Goal: Transaction & Acquisition: Purchase product/service

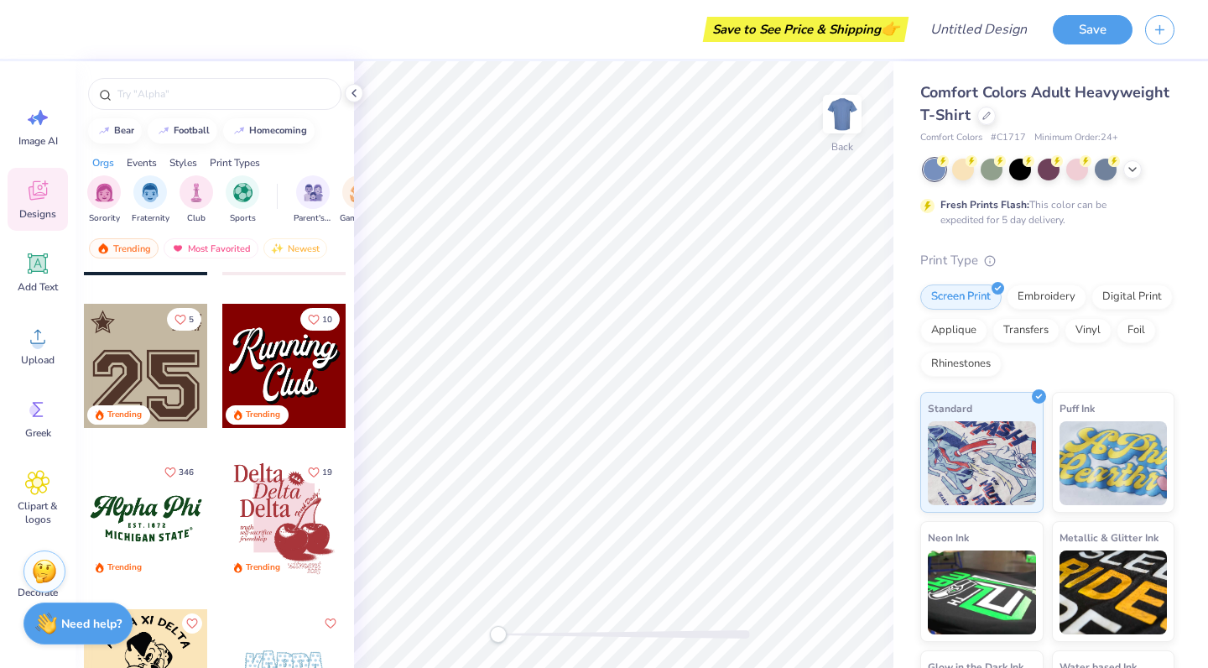
scroll to position [1651, 0]
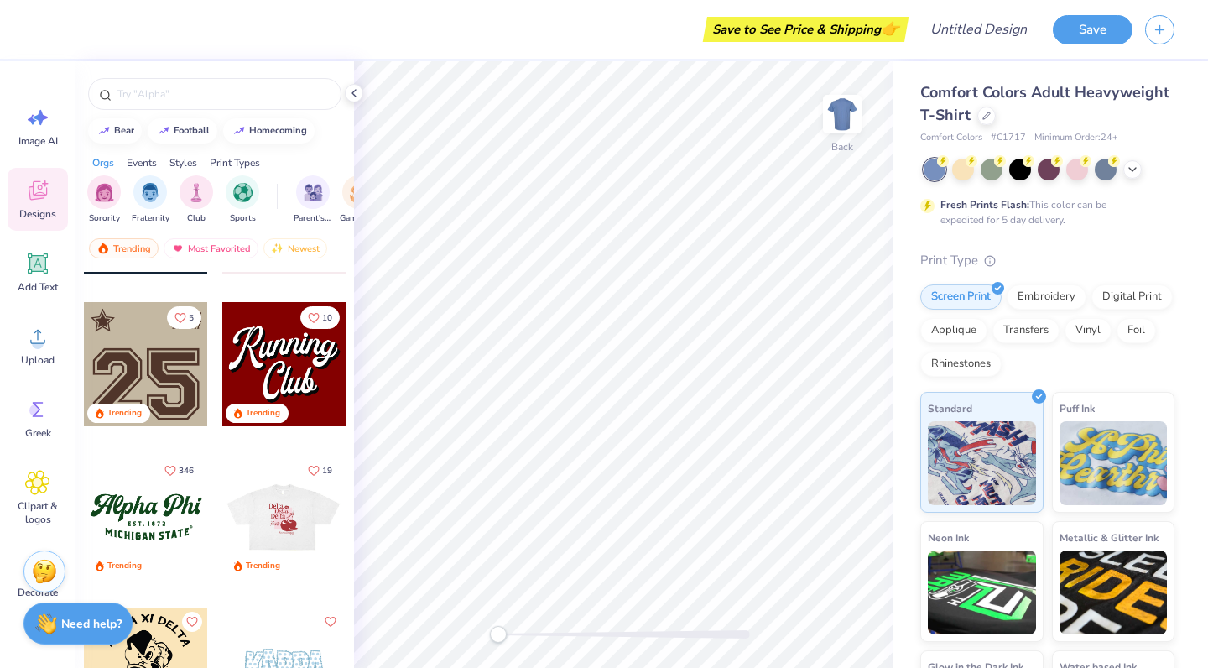
click at [302, 345] on div at bounding box center [284, 364] width 124 height 124
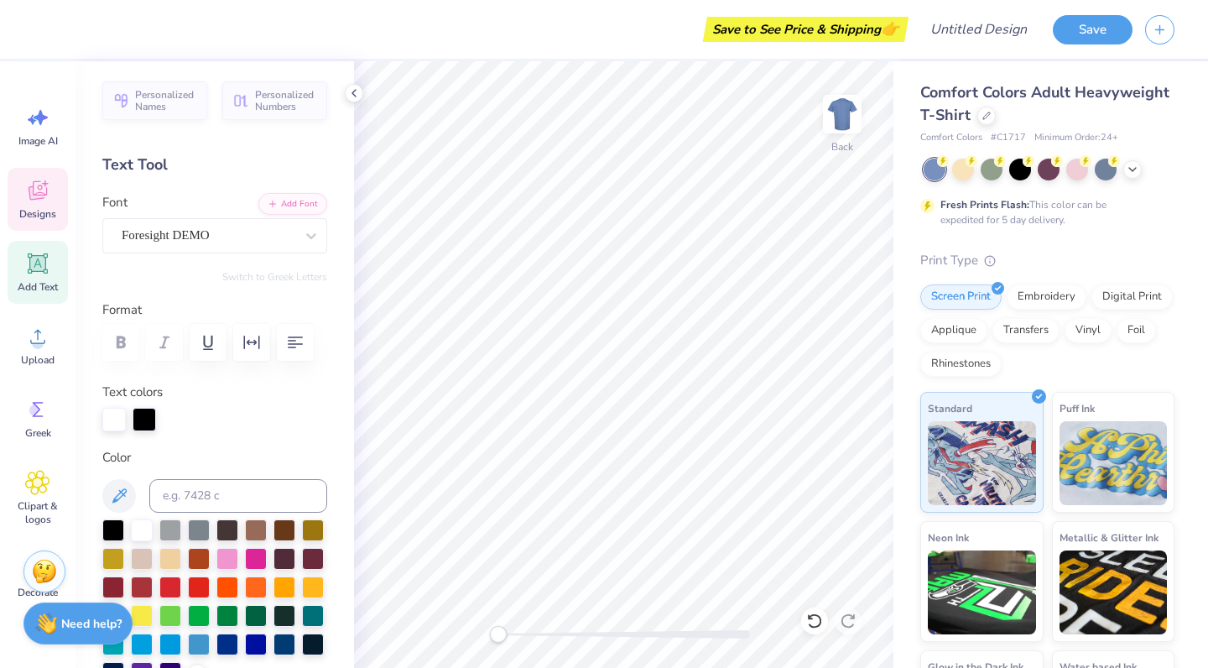
click at [44, 192] on icon at bounding box center [37, 190] width 25 height 25
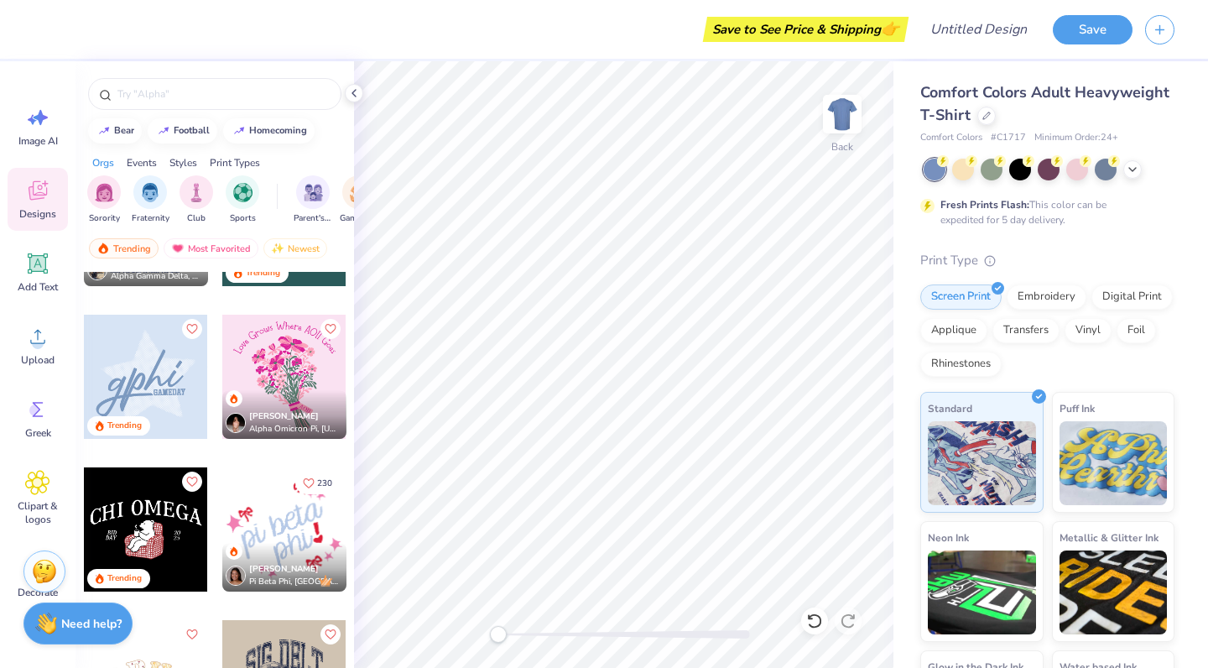
scroll to position [4879, 0]
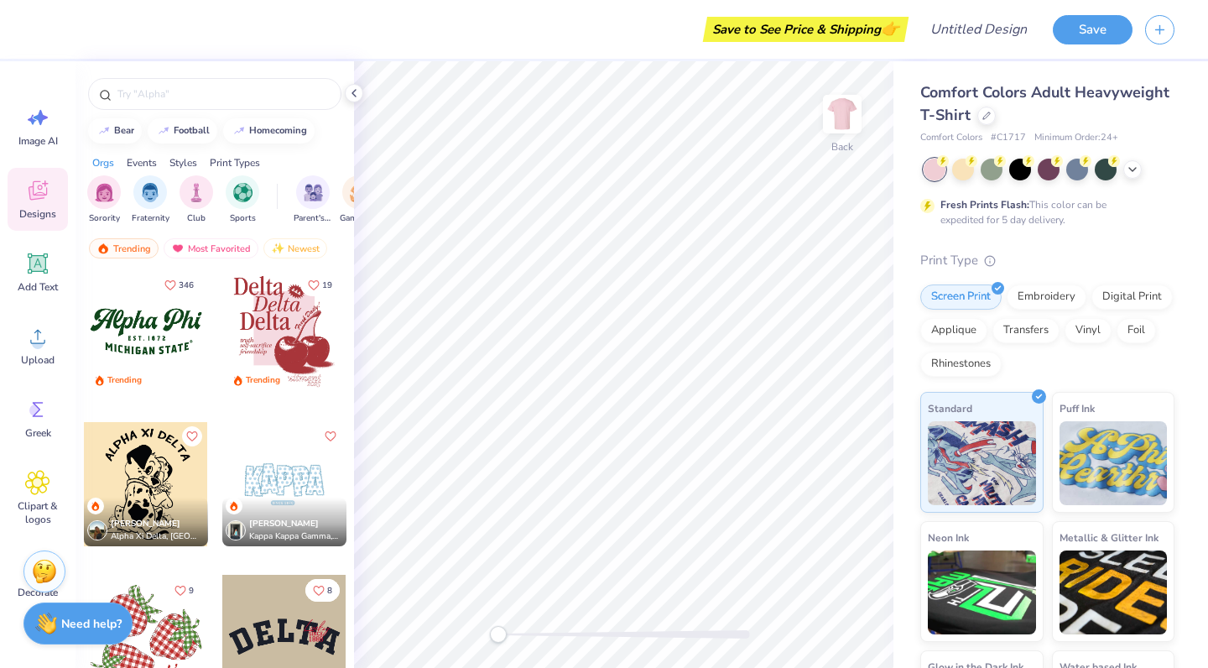
scroll to position [1837, 0]
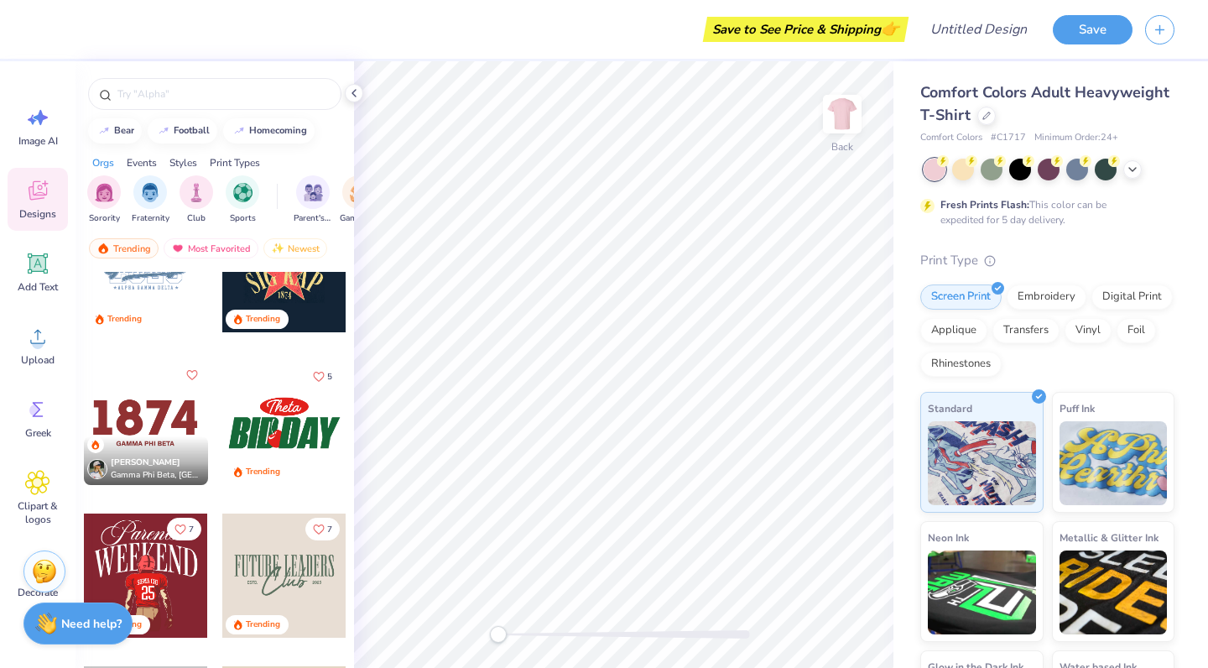
scroll to position [6391, 0]
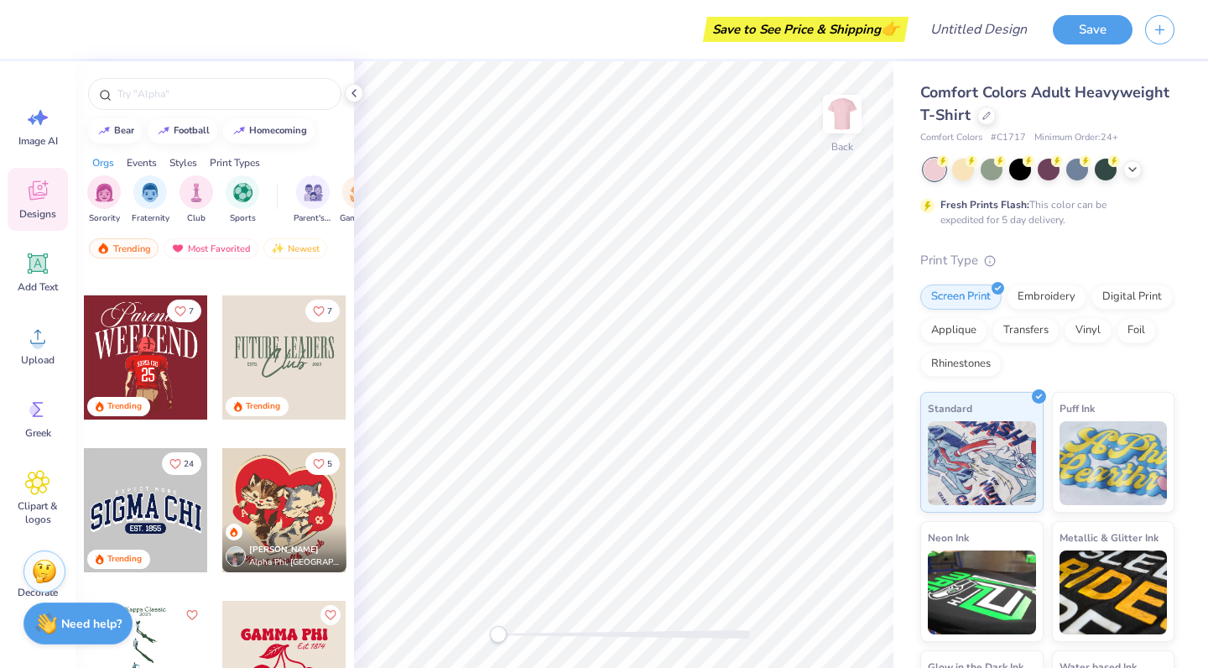
click at [281, 340] on div at bounding box center [284, 357] width 124 height 124
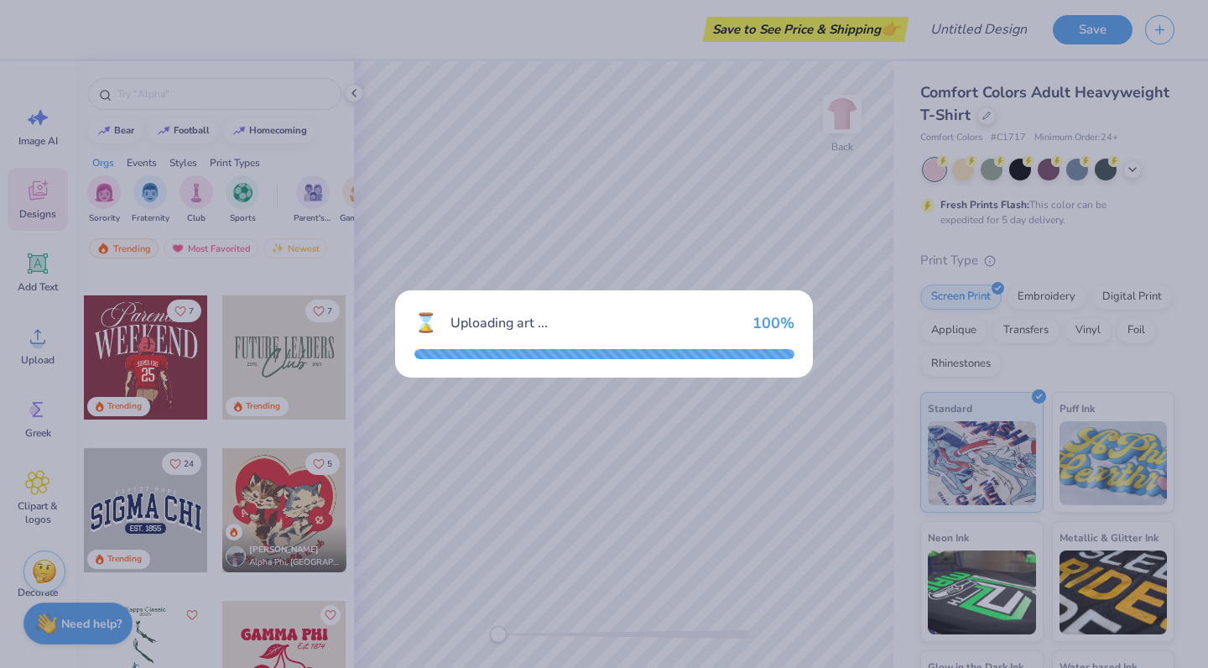
click at [644, 403] on div "⌛ Uploading art ... 100 %" at bounding box center [604, 334] width 1208 height 668
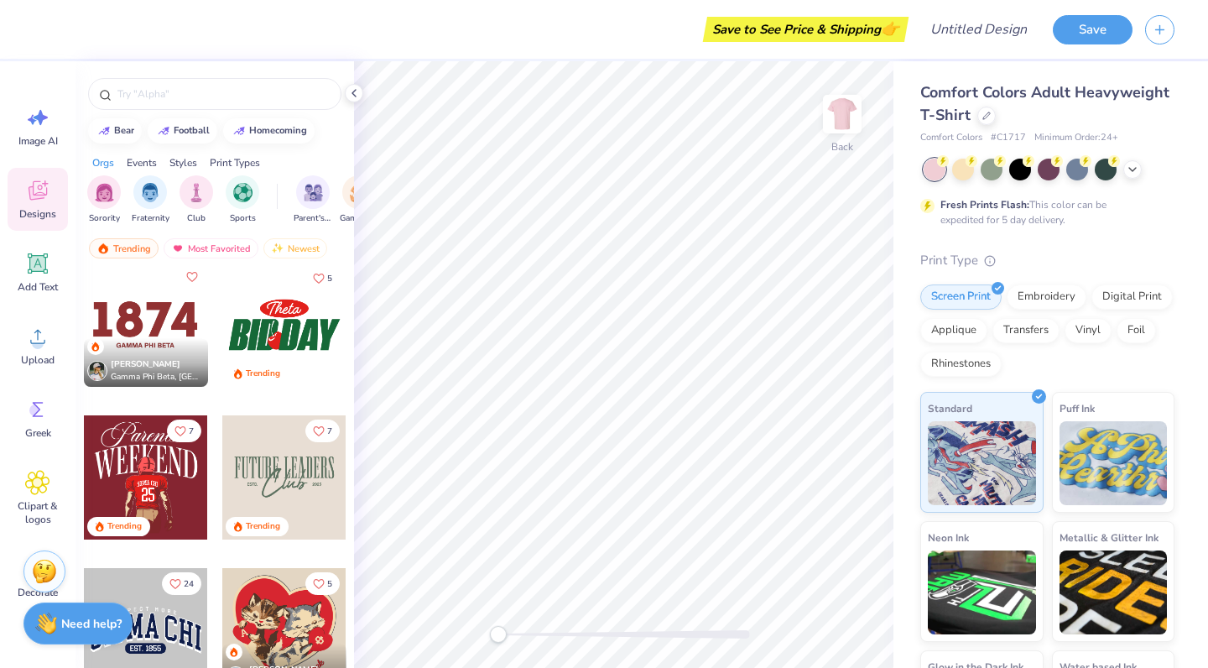
scroll to position [6281, 0]
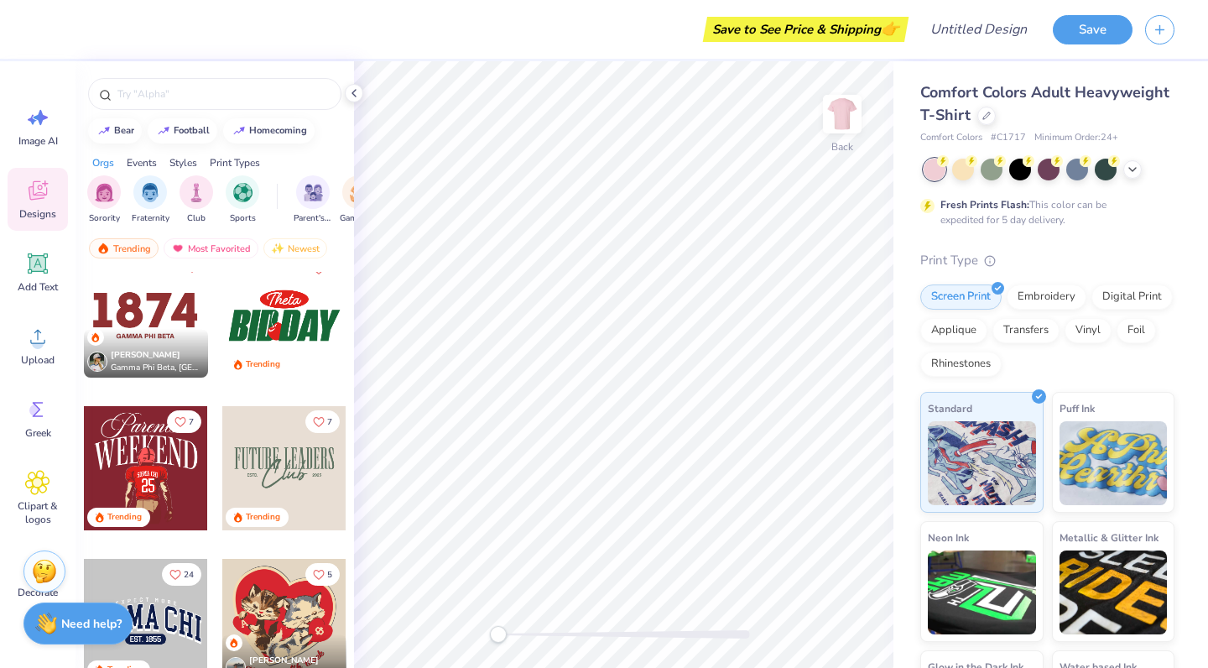
click at [267, 433] on div at bounding box center [284, 468] width 124 height 124
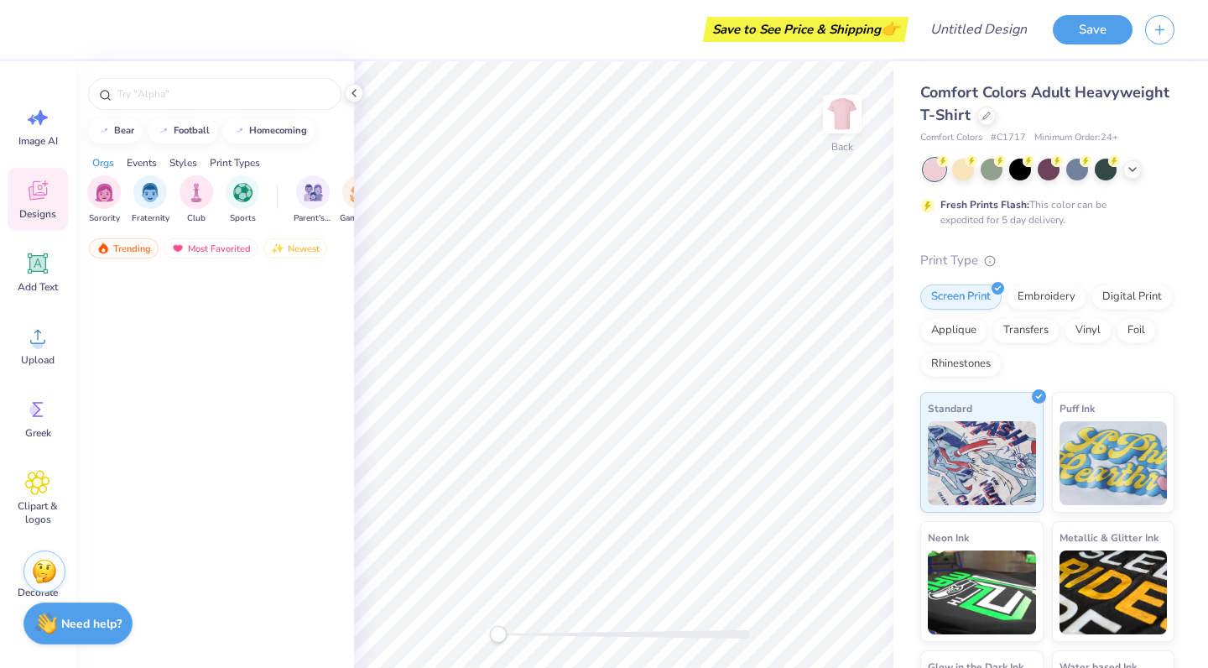
scroll to position [4982, 0]
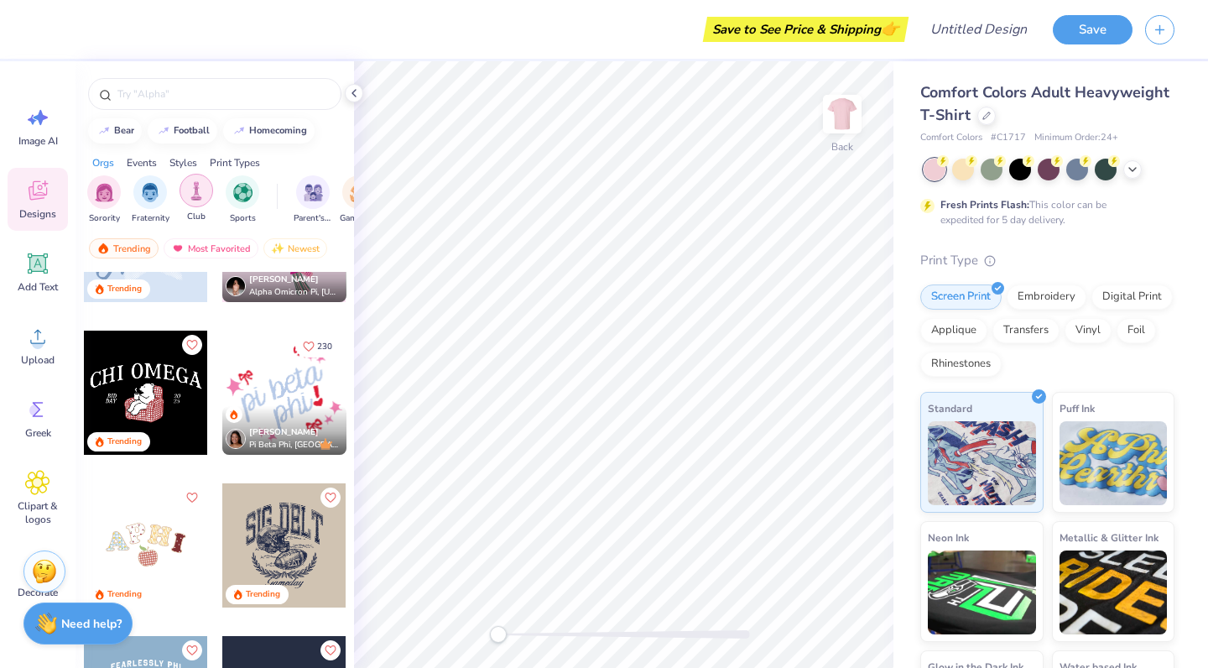
click at [194, 202] on div "filter for Club" at bounding box center [197, 191] width 34 height 34
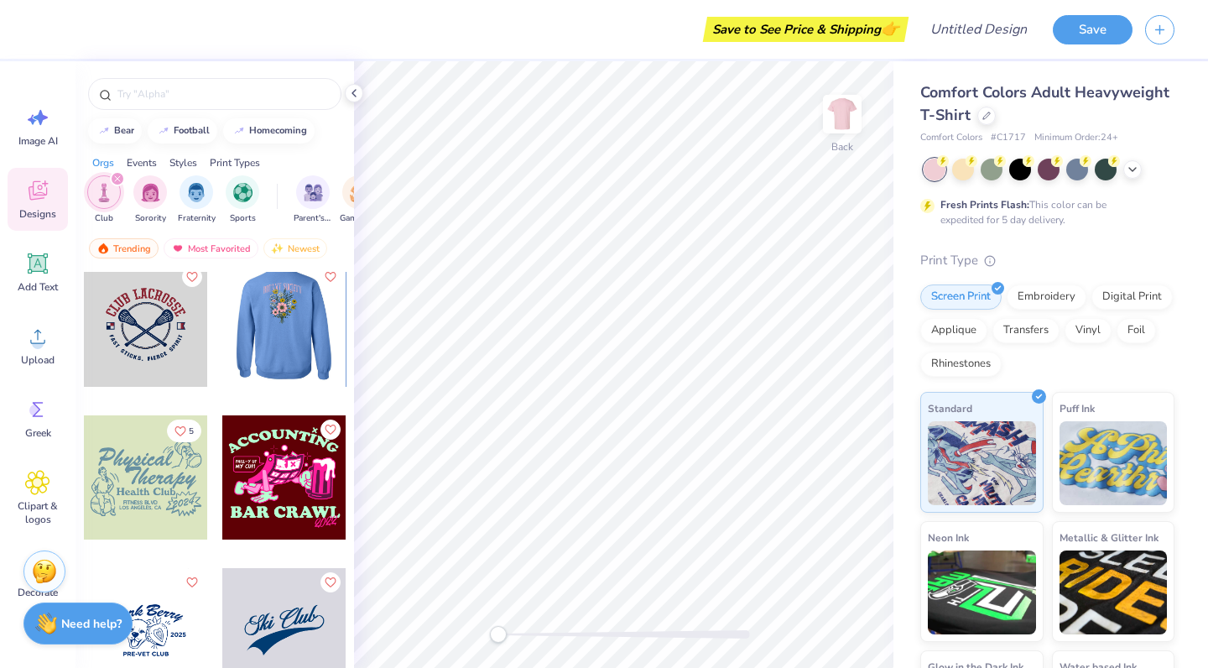
scroll to position [471, 0]
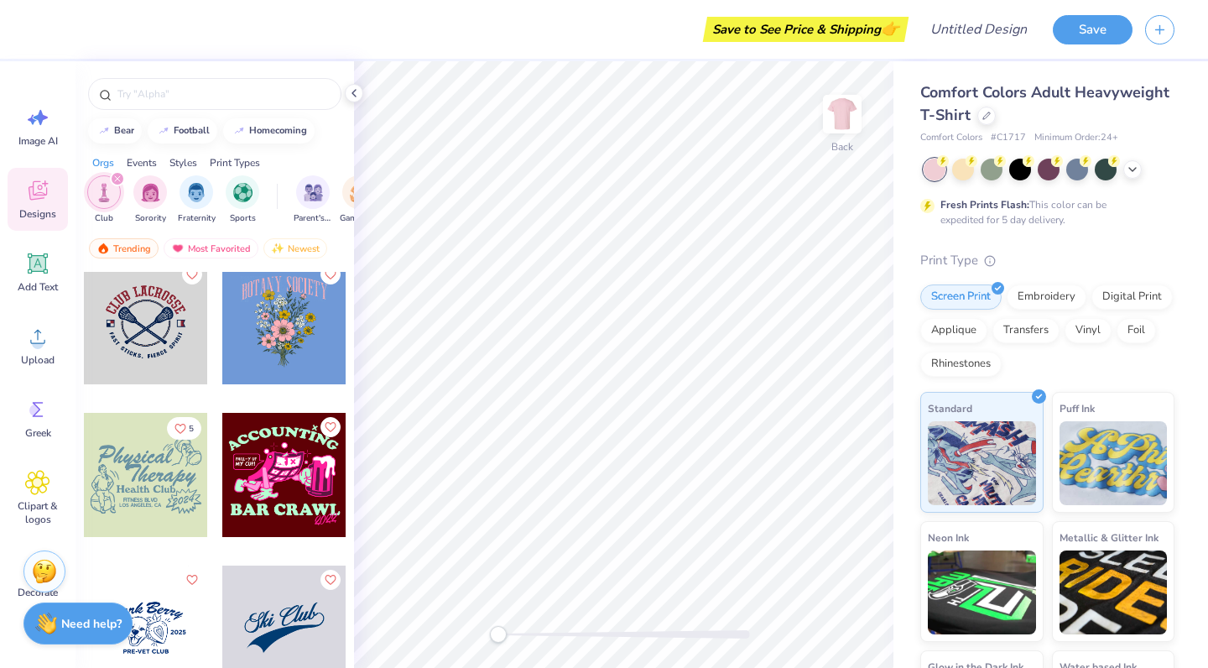
click at [278, 320] on div at bounding box center [284, 322] width 124 height 124
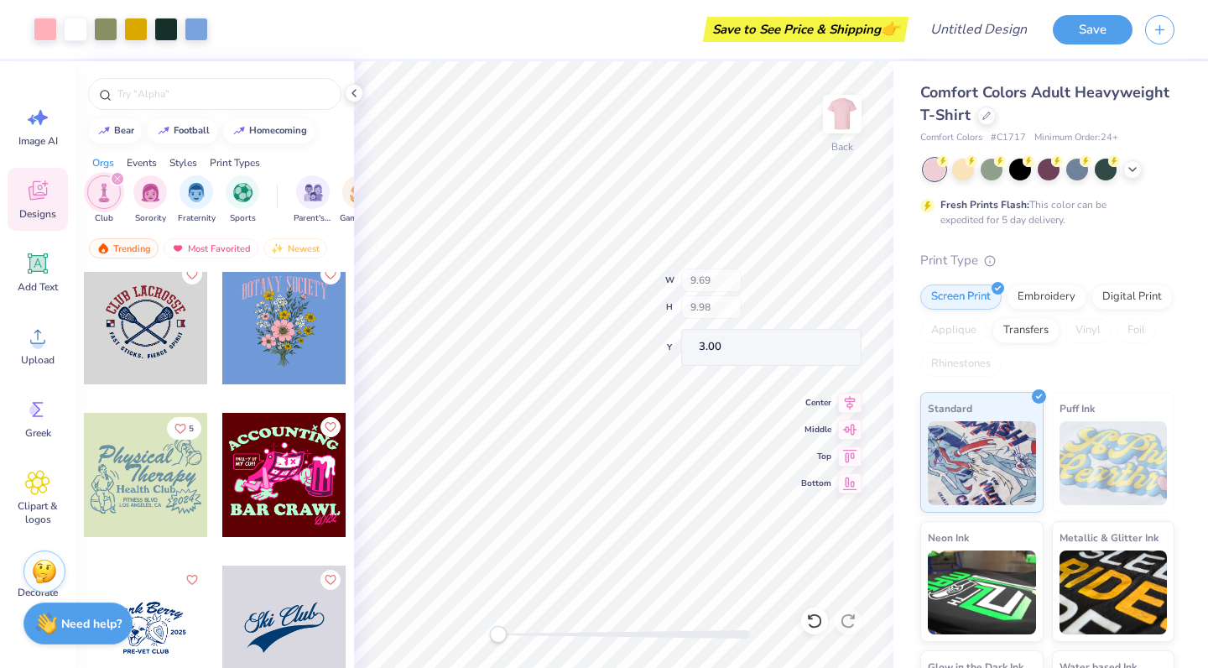
type input "9.36"
type input "2.62"
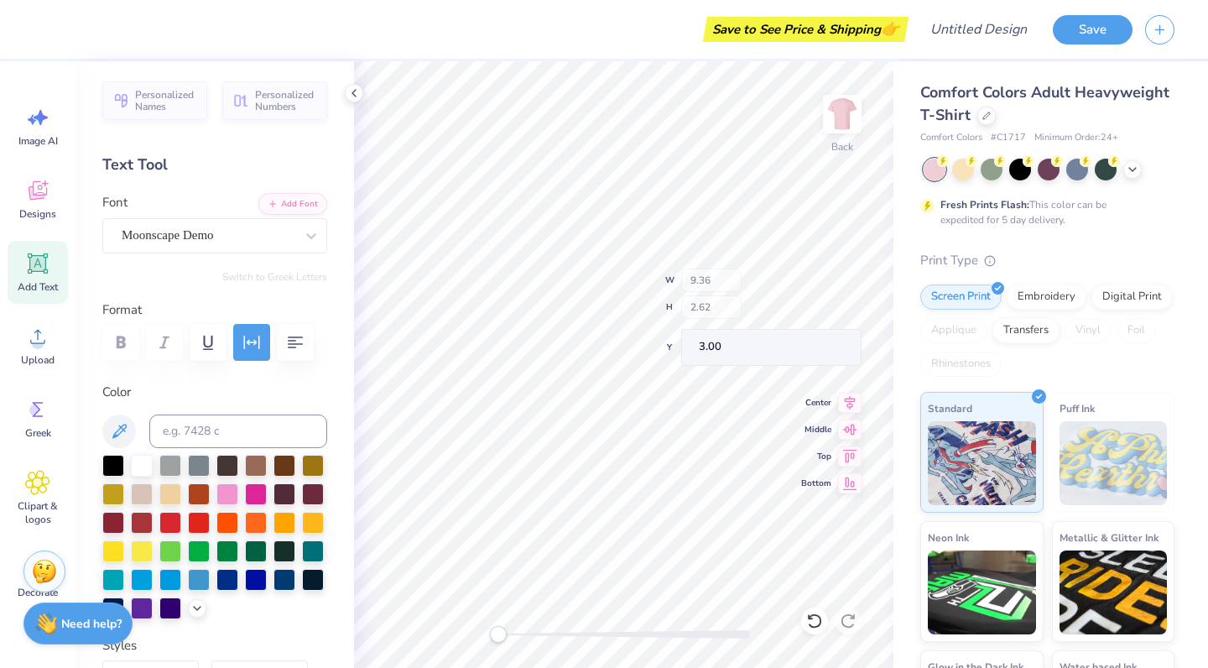
type input "9.69"
type input "2.84"
type input "9.36"
type input "2.62"
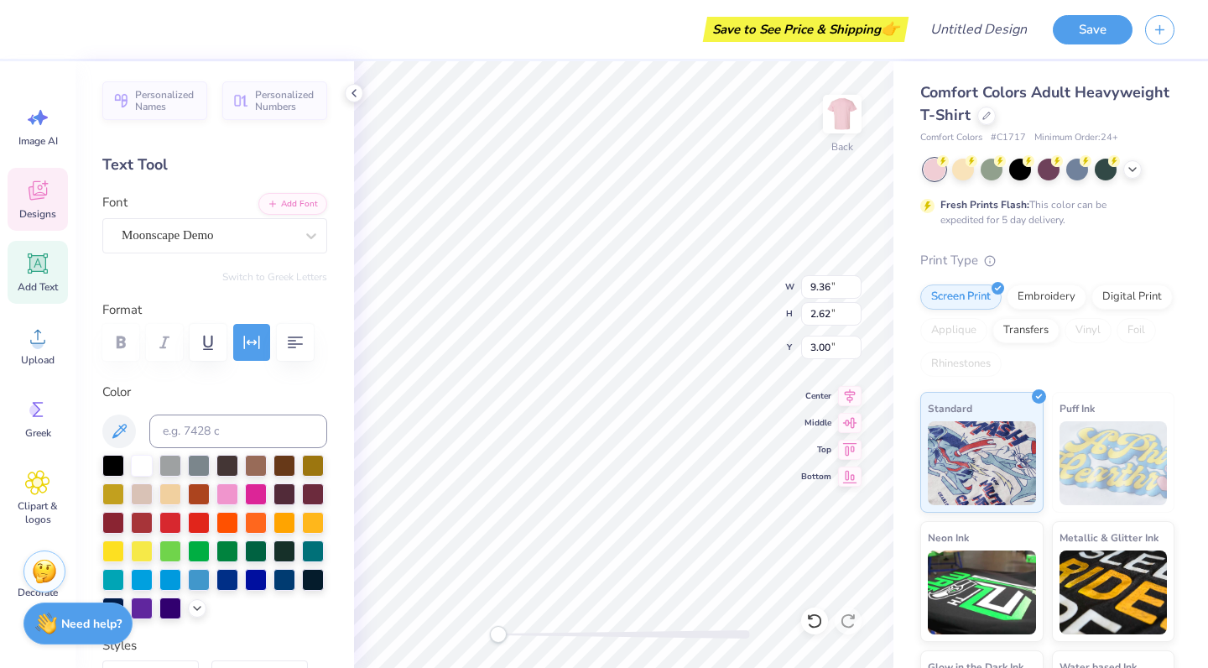
type textarea "b"
type textarea "Women in law"
click at [850, 146] on div at bounding box center [842, 114] width 77 height 77
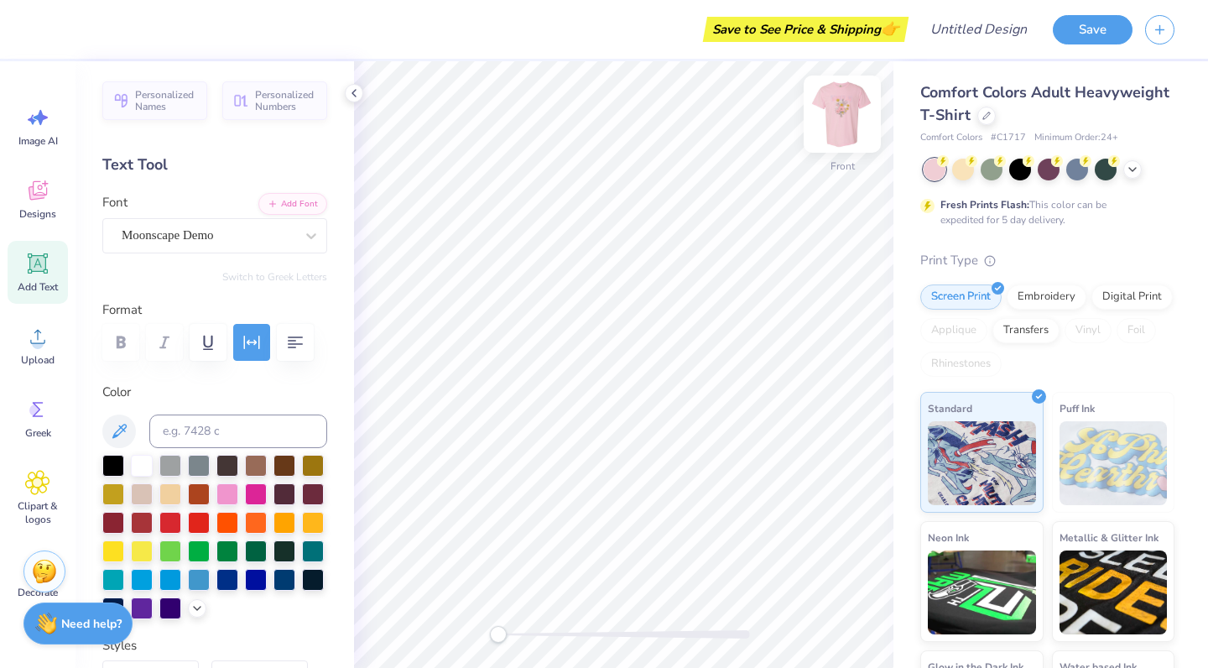
click at [849, 103] on img at bounding box center [842, 114] width 67 height 67
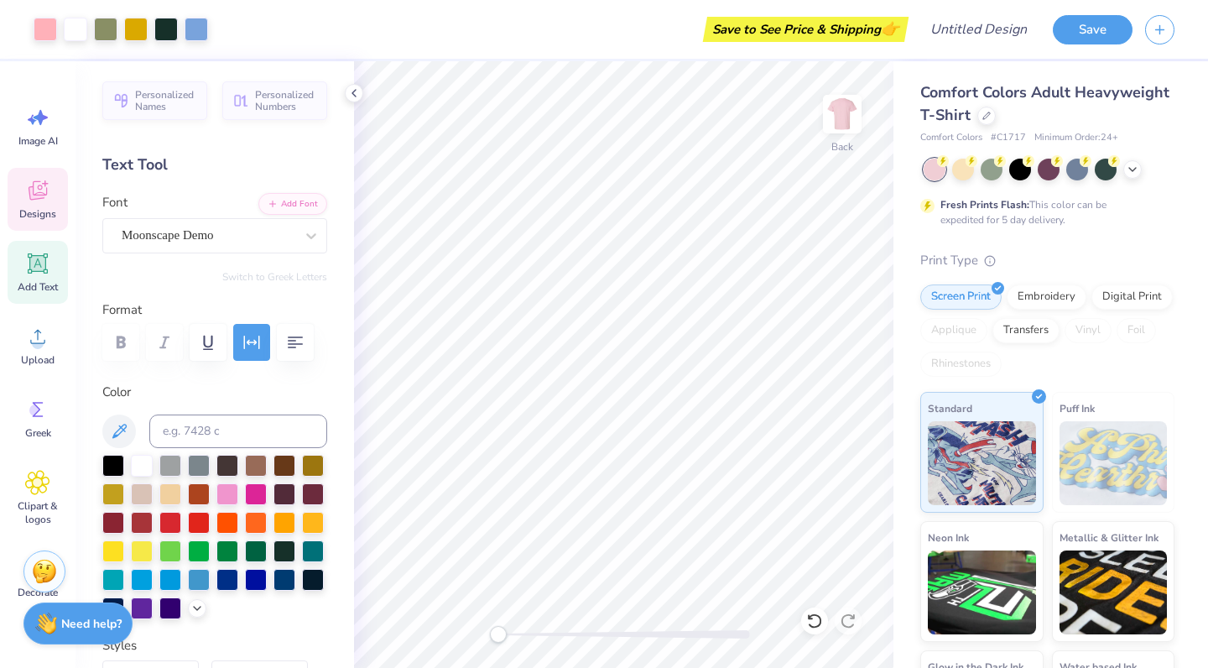
click at [37, 217] on span "Designs" at bounding box center [37, 213] width 37 height 13
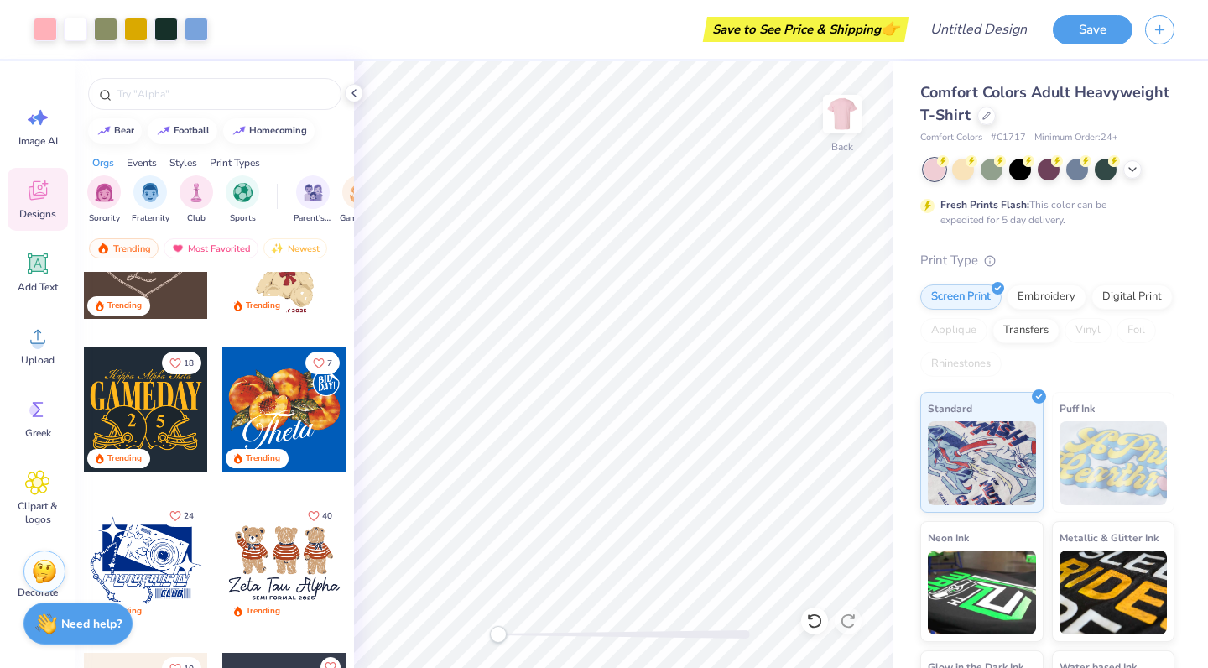
scroll to position [1864, 0]
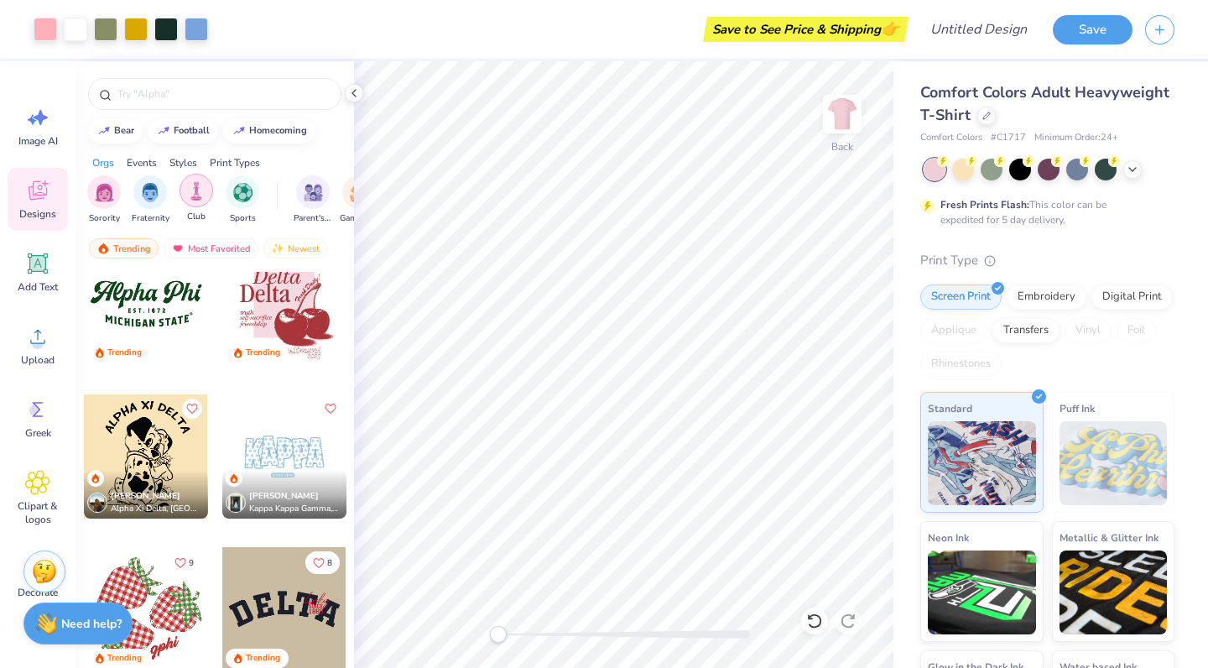
click at [199, 205] on div "filter for Club" at bounding box center [197, 191] width 34 height 34
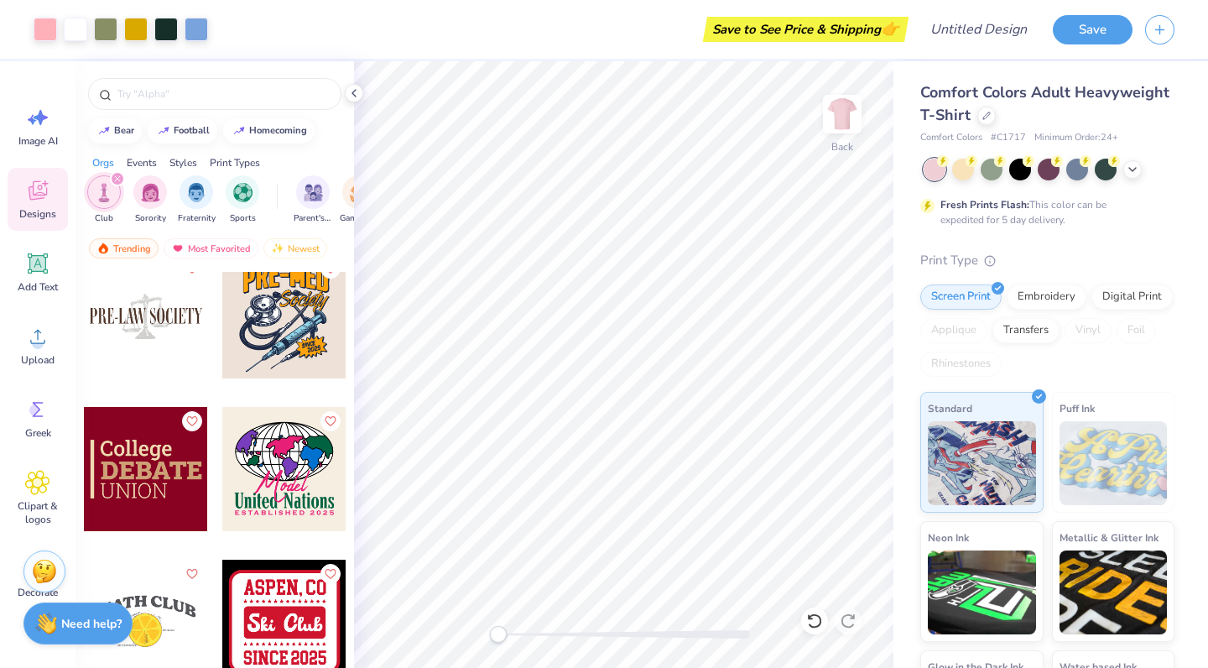
scroll to position [11016, 0]
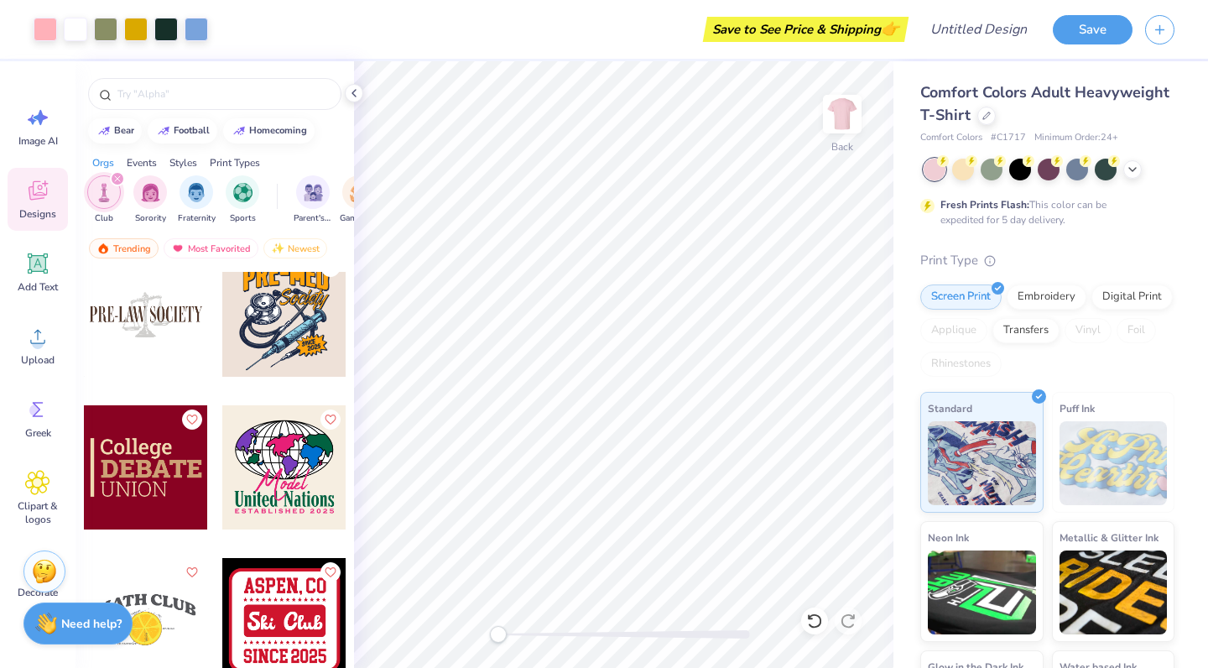
click at [168, 272] on div at bounding box center [146, 315] width 124 height 124
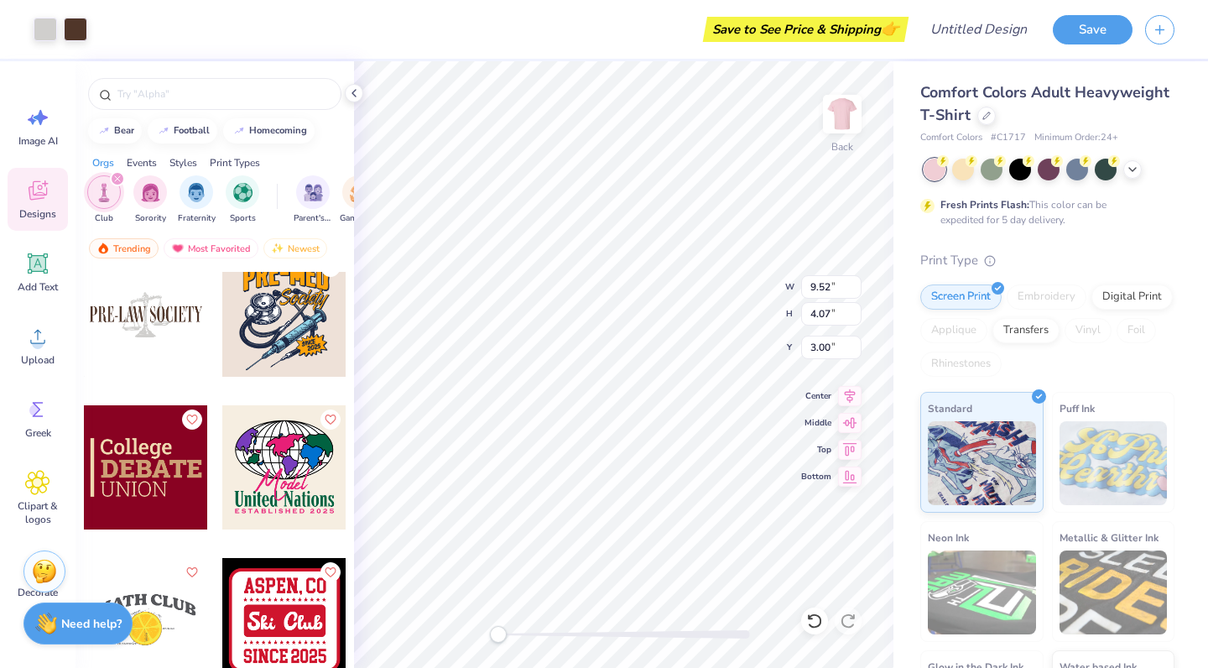
type input "6.78"
type input "8.90"
type input "4.08"
click at [817, 625] on icon at bounding box center [814, 621] width 17 height 17
click at [816, 625] on icon at bounding box center [814, 621] width 17 height 17
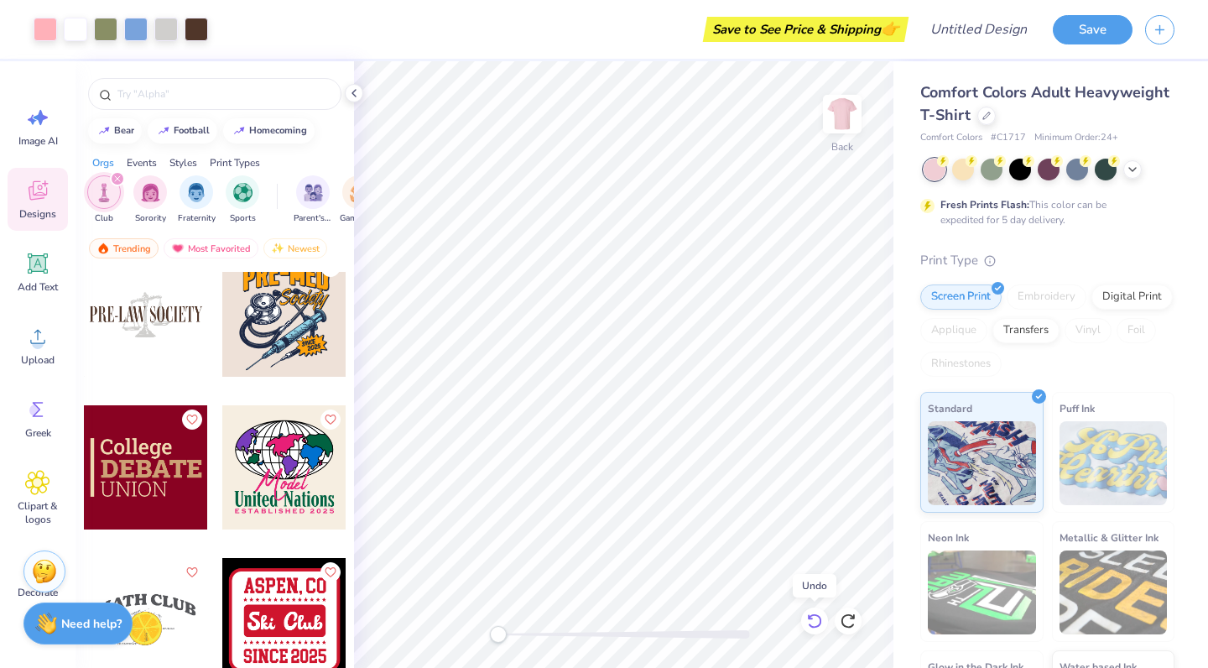
click at [816, 625] on icon at bounding box center [814, 621] width 17 height 17
click at [812, 623] on icon at bounding box center [814, 621] width 17 height 17
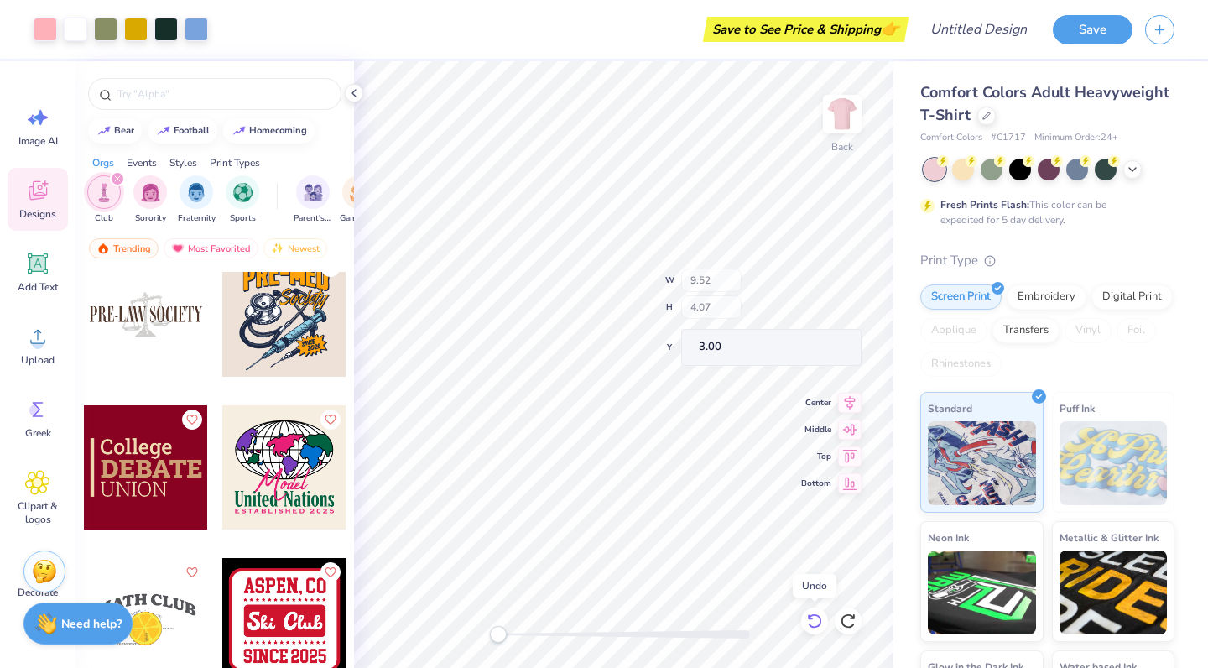
click at [812, 623] on icon at bounding box center [814, 621] width 17 height 17
type input "9.69"
type input "9.98"
click at [812, 623] on icon at bounding box center [814, 621] width 17 height 17
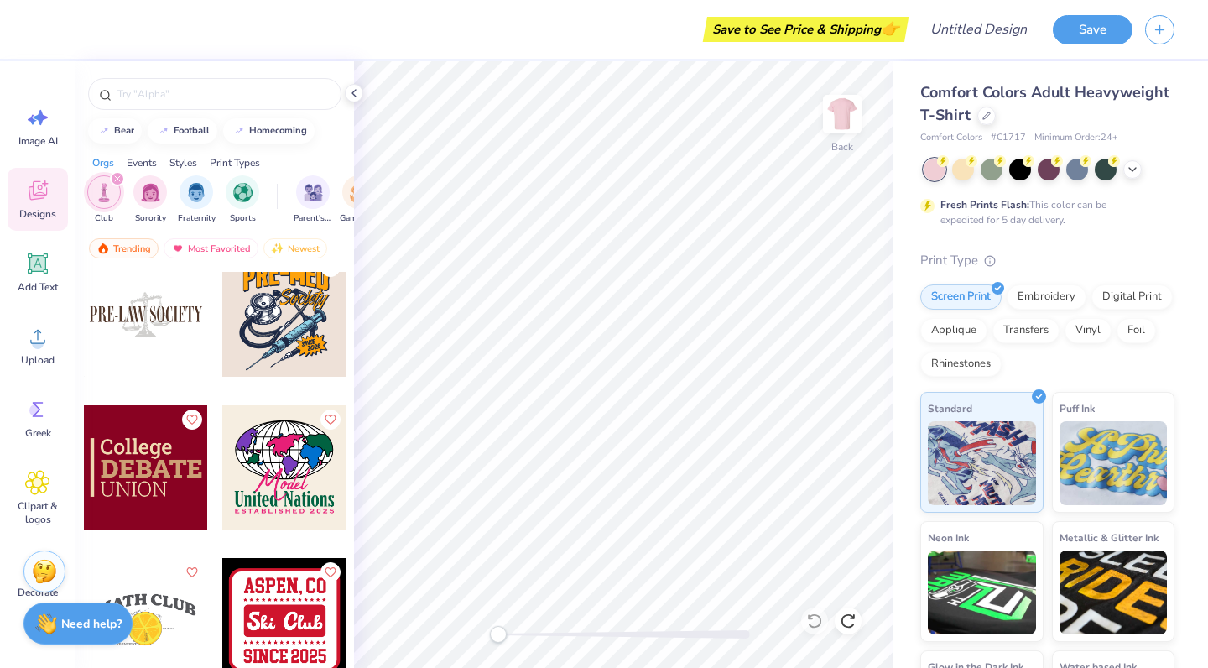
click at [122, 342] on div at bounding box center [146, 315] width 124 height 124
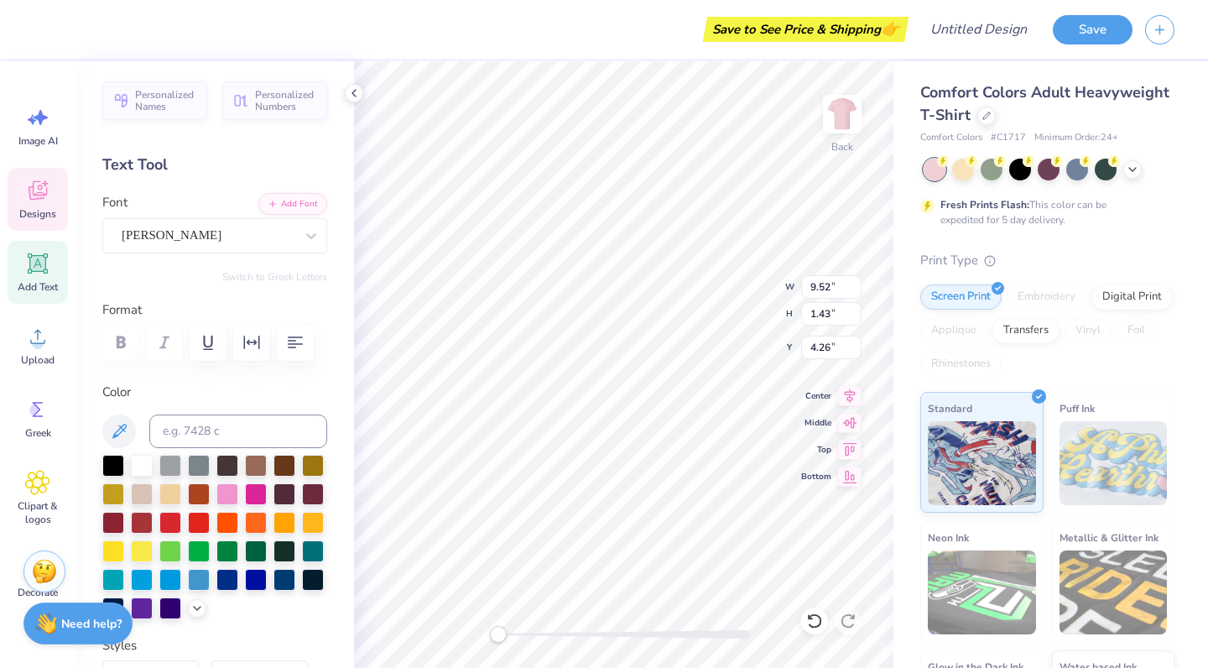
scroll to position [0, 0]
type textarea "P"
type textarea "WOMEN IN LAW"
type input "6.02"
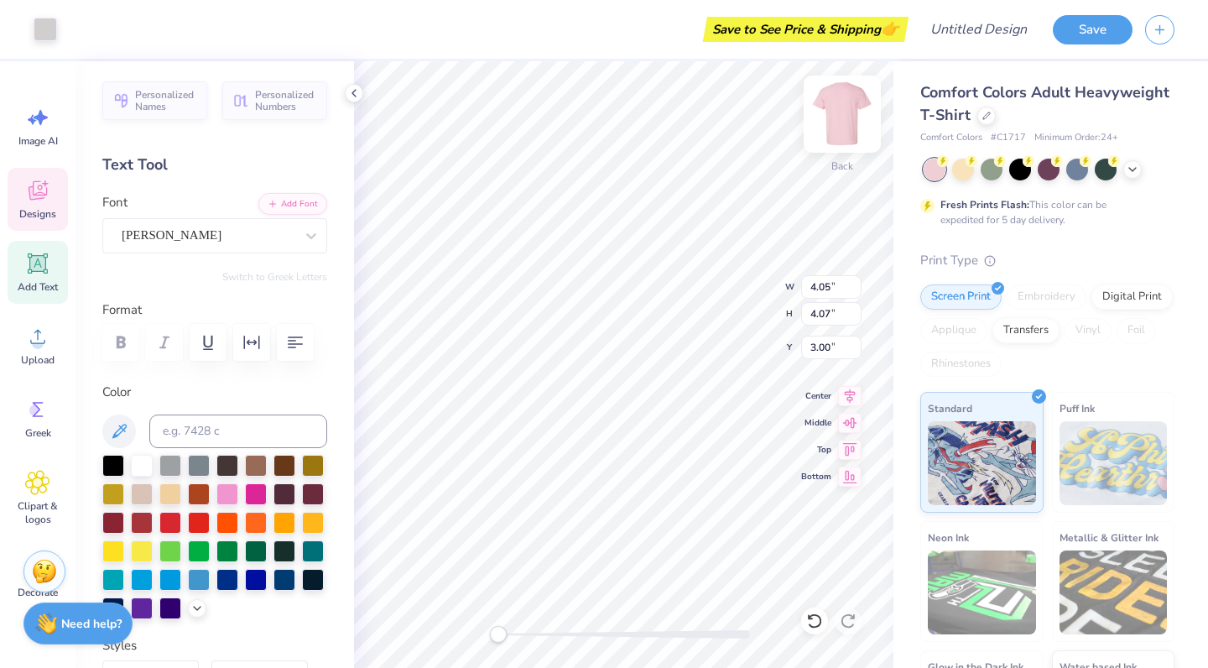
type input "6.05"
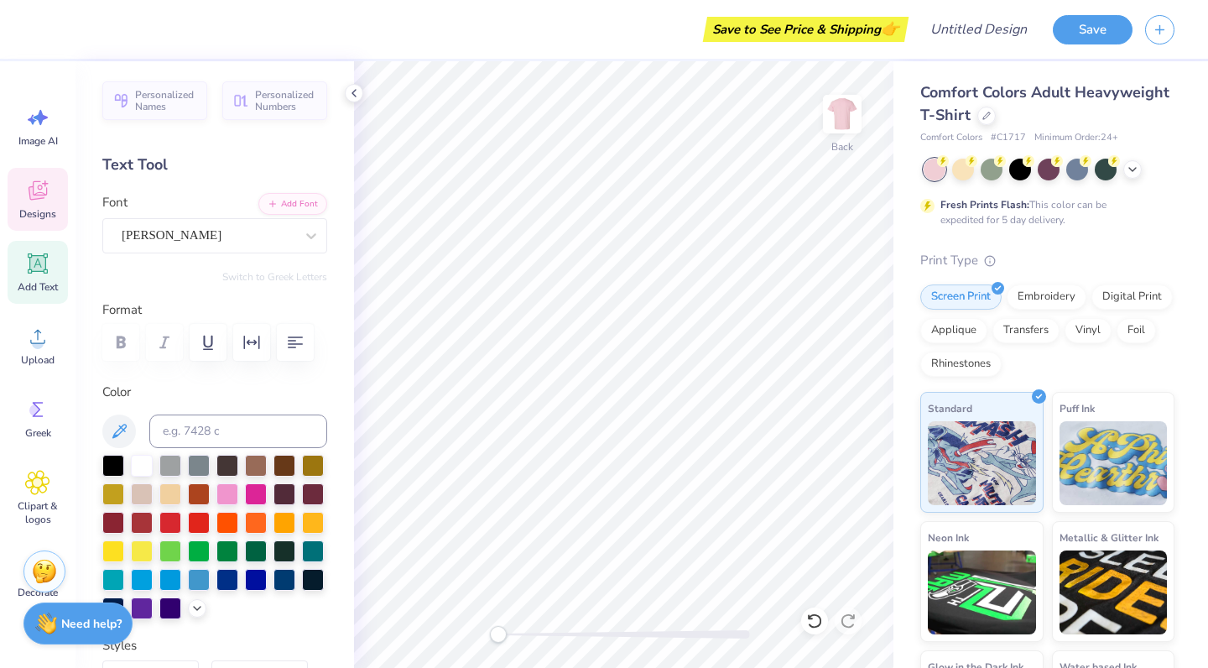
click at [23, 206] on div "Designs" at bounding box center [38, 199] width 60 height 63
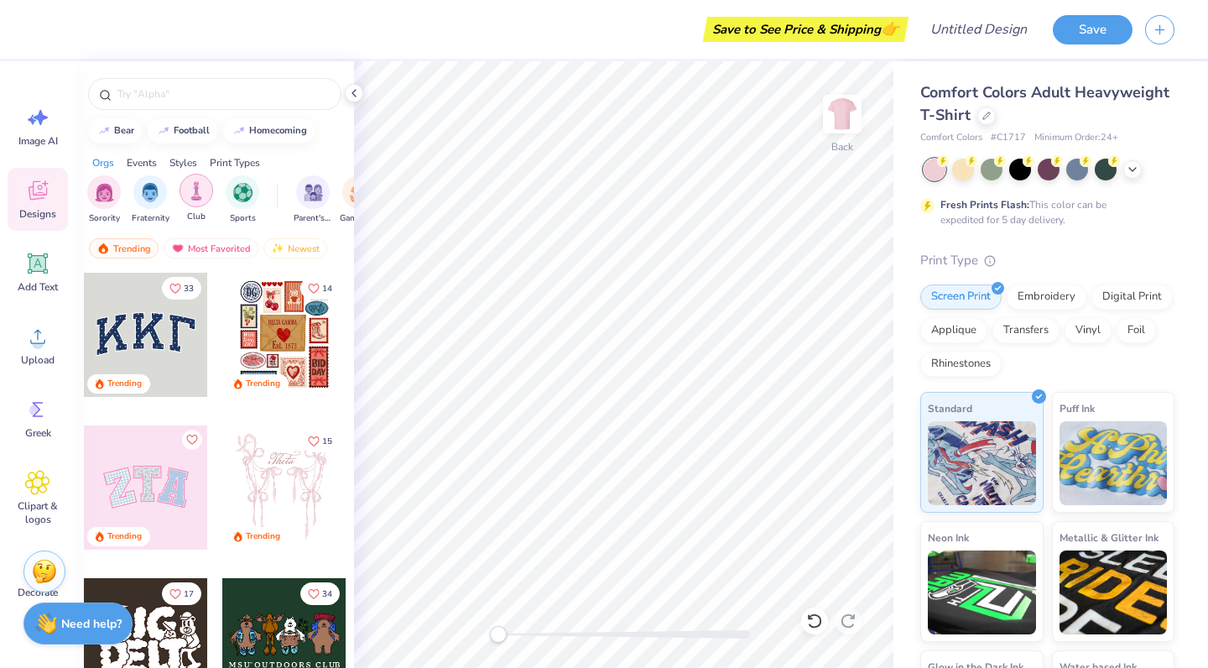
click at [192, 203] on div "filter for Club" at bounding box center [197, 191] width 34 height 34
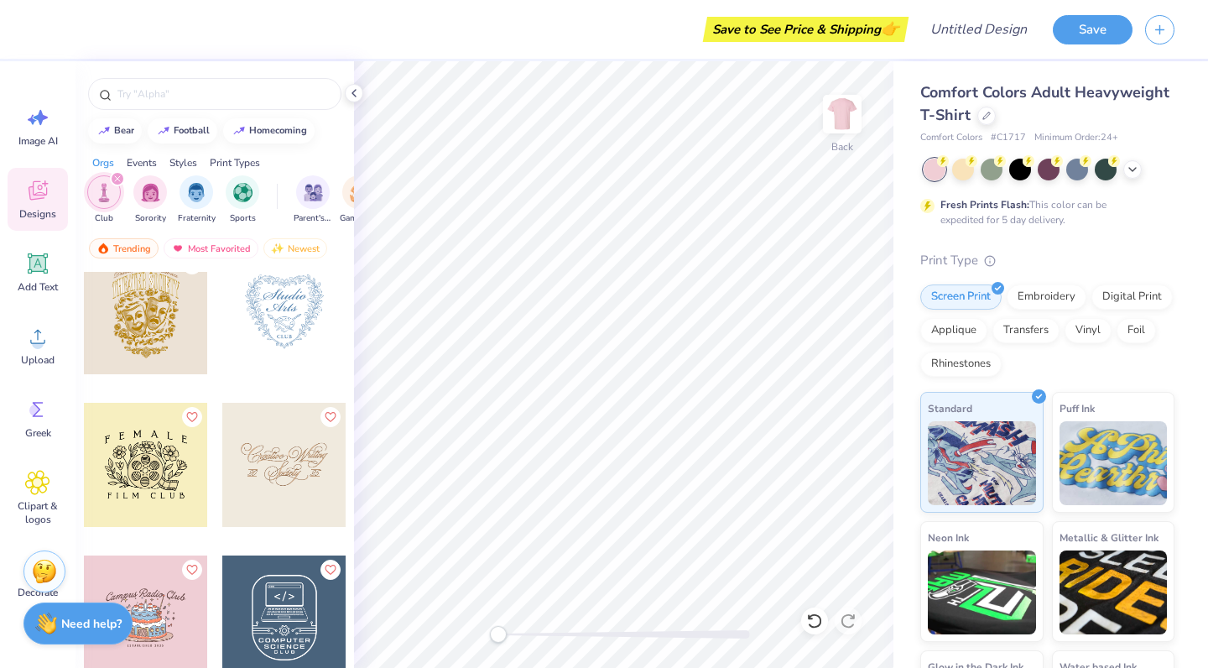
scroll to position [36523, 0]
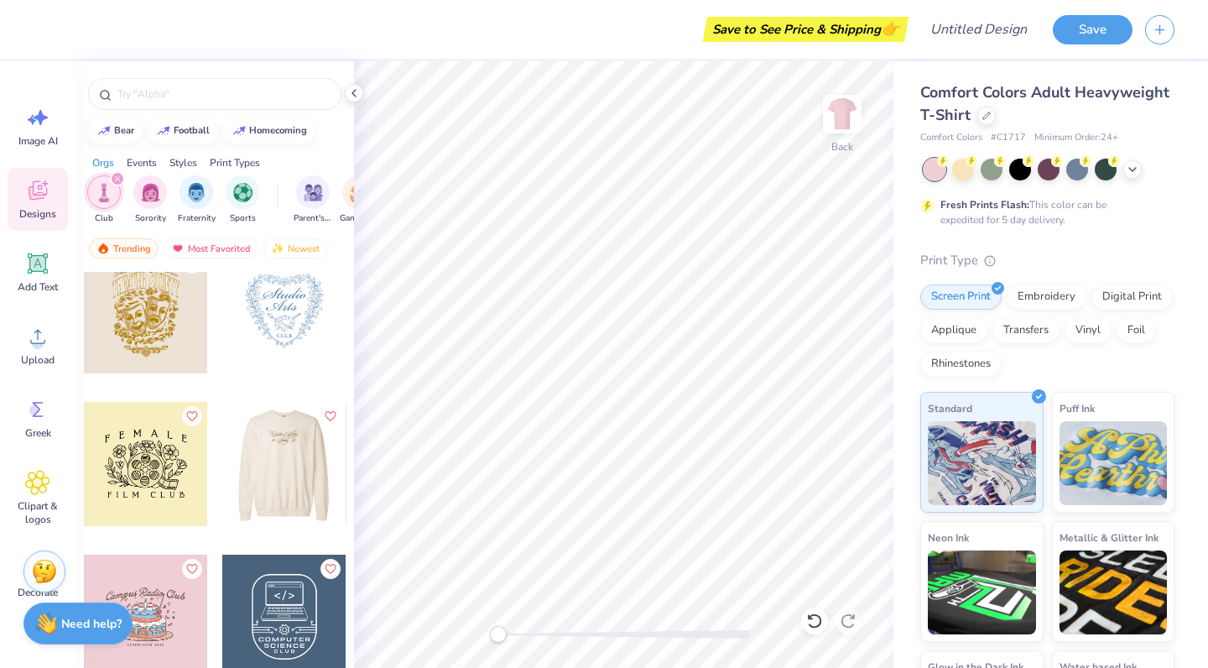
click at [274, 461] on div at bounding box center [284, 464] width 124 height 124
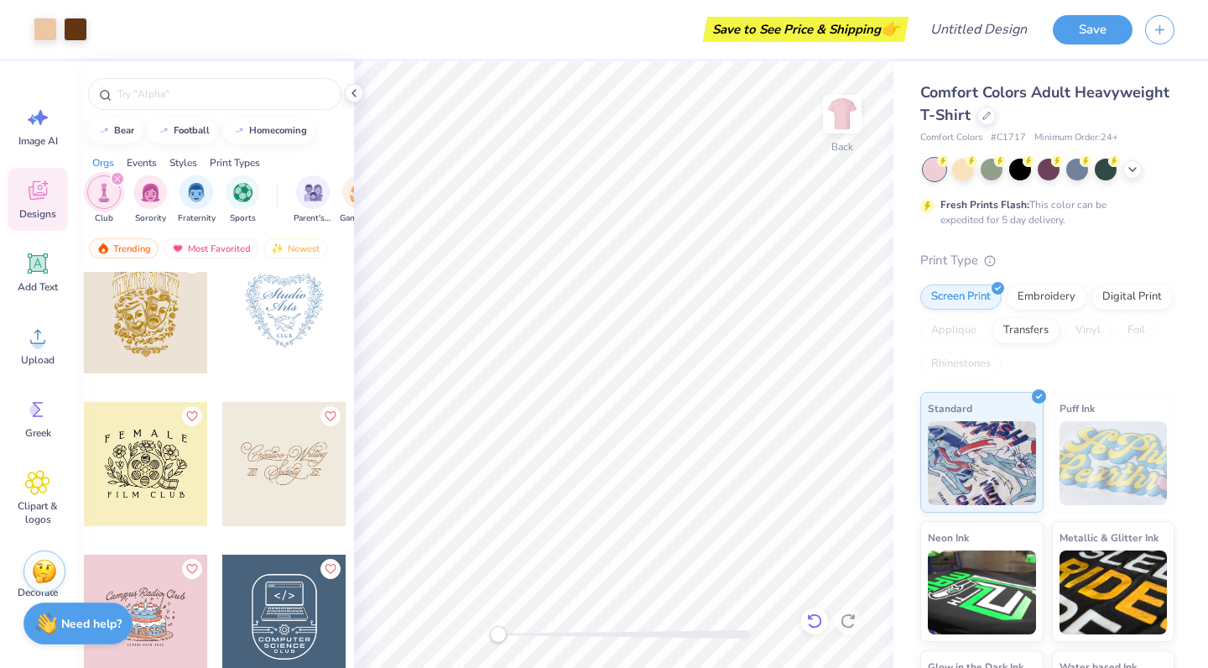
click at [808, 614] on icon at bounding box center [814, 621] width 17 height 17
click at [811, 613] on icon at bounding box center [814, 621] width 17 height 17
click at [815, 616] on icon at bounding box center [814, 621] width 17 height 17
type input "6.95"
type input "3.43"
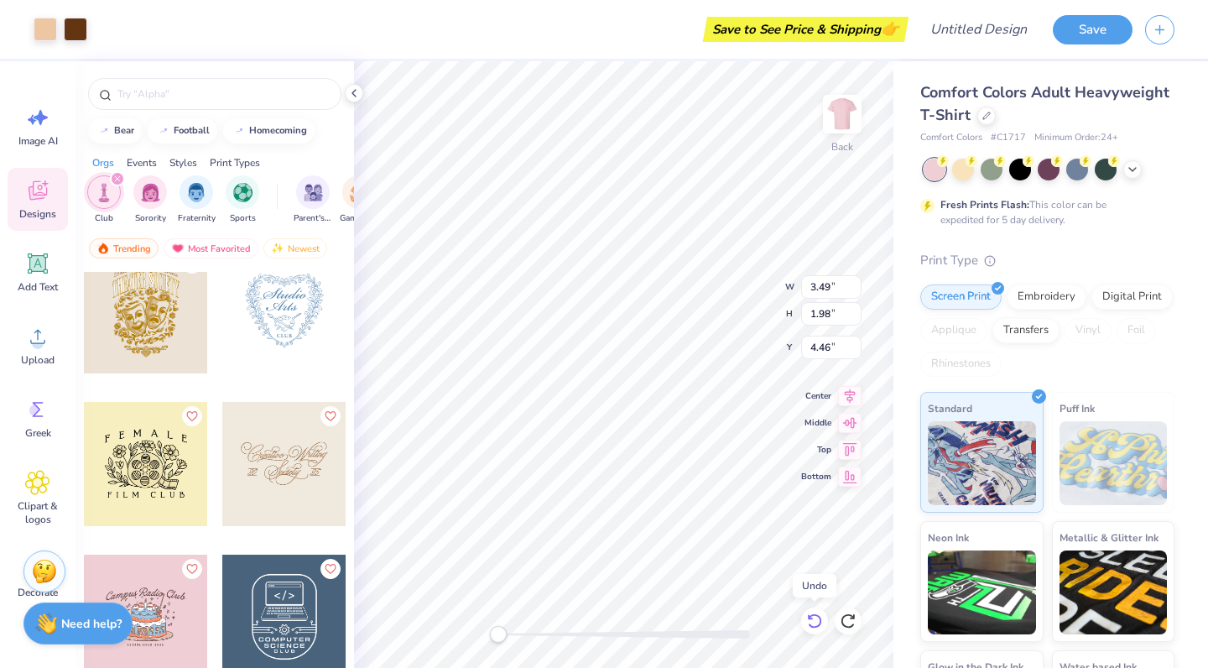
type input "3.00"
click at [815, 616] on icon at bounding box center [814, 621] width 17 height 17
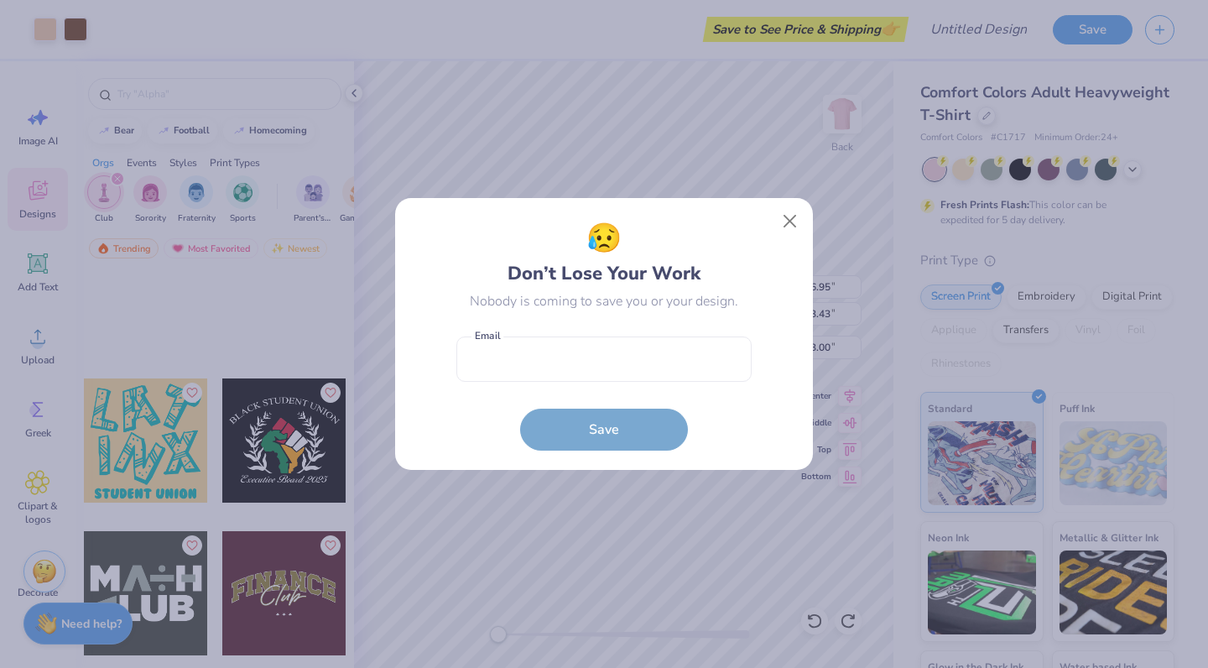
scroll to position [39649, 0]
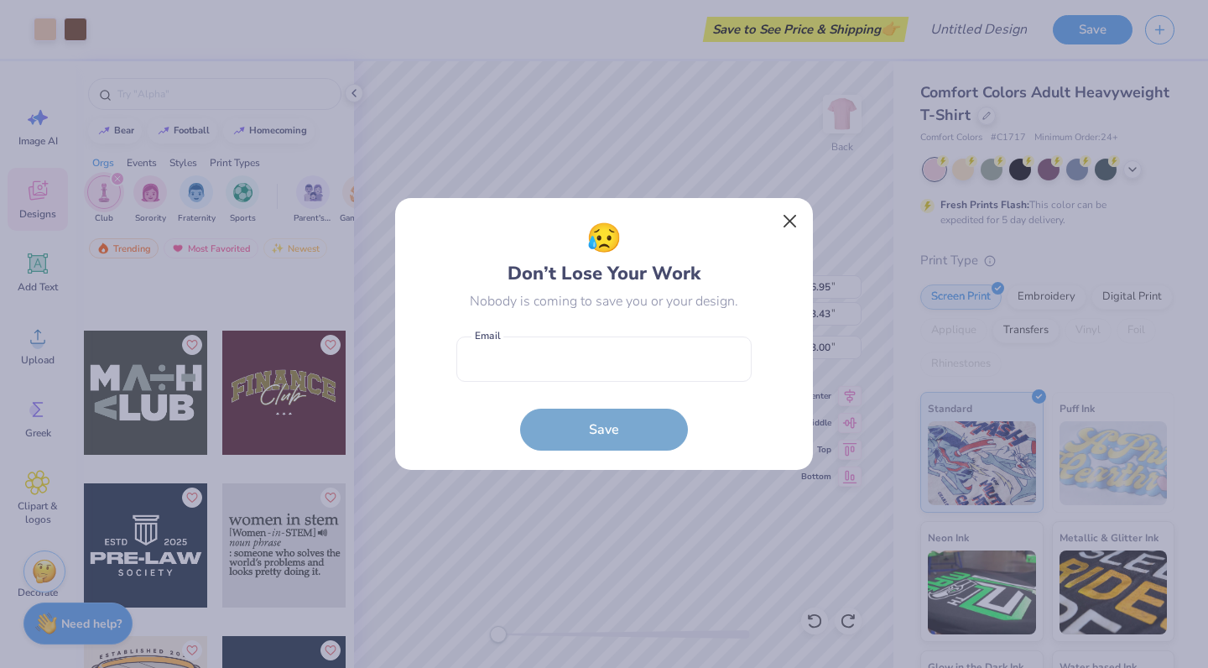
click at [795, 216] on button "Close" at bounding box center [790, 222] width 32 height 32
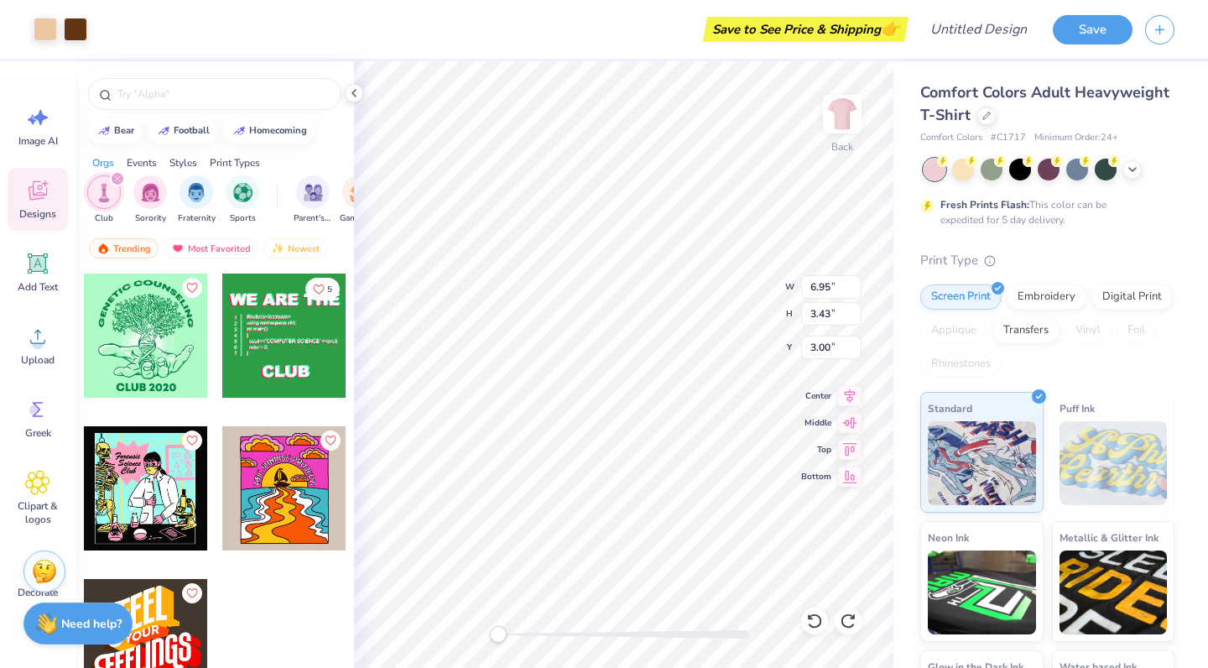
scroll to position [45051, 0]
click at [111, 187] on img "filter for Club" at bounding box center [104, 192] width 18 height 19
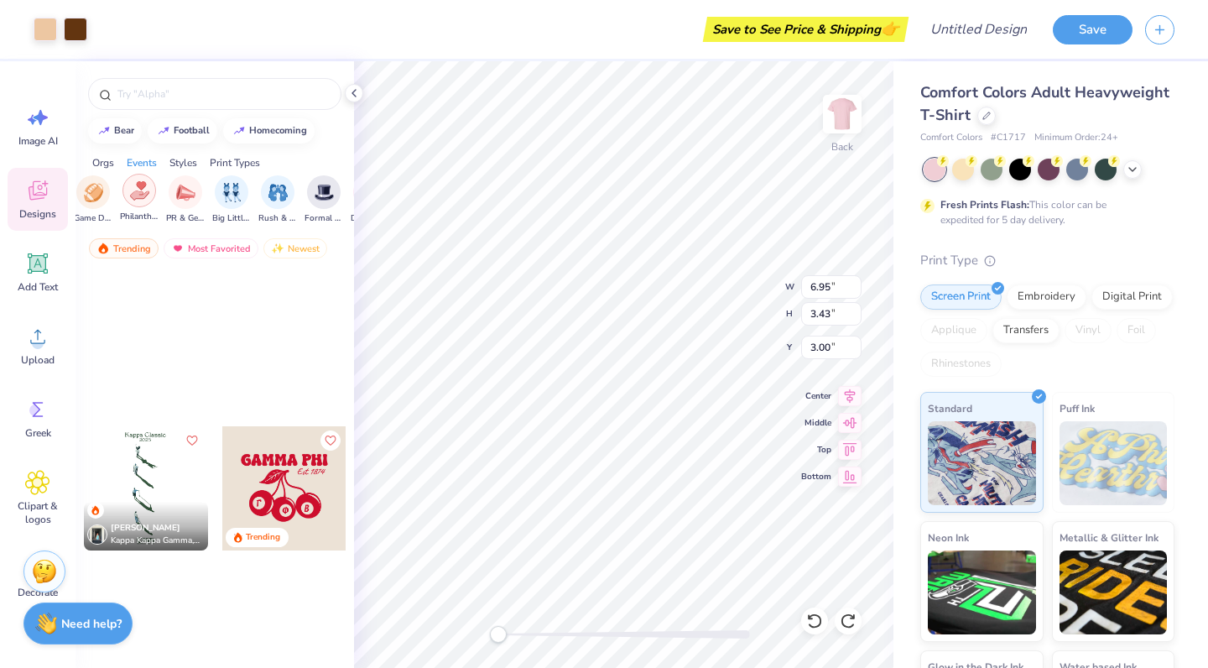
scroll to position [0, 275]
click at [180, 188] on img "filter for PR & General" at bounding box center [176, 190] width 19 height 19
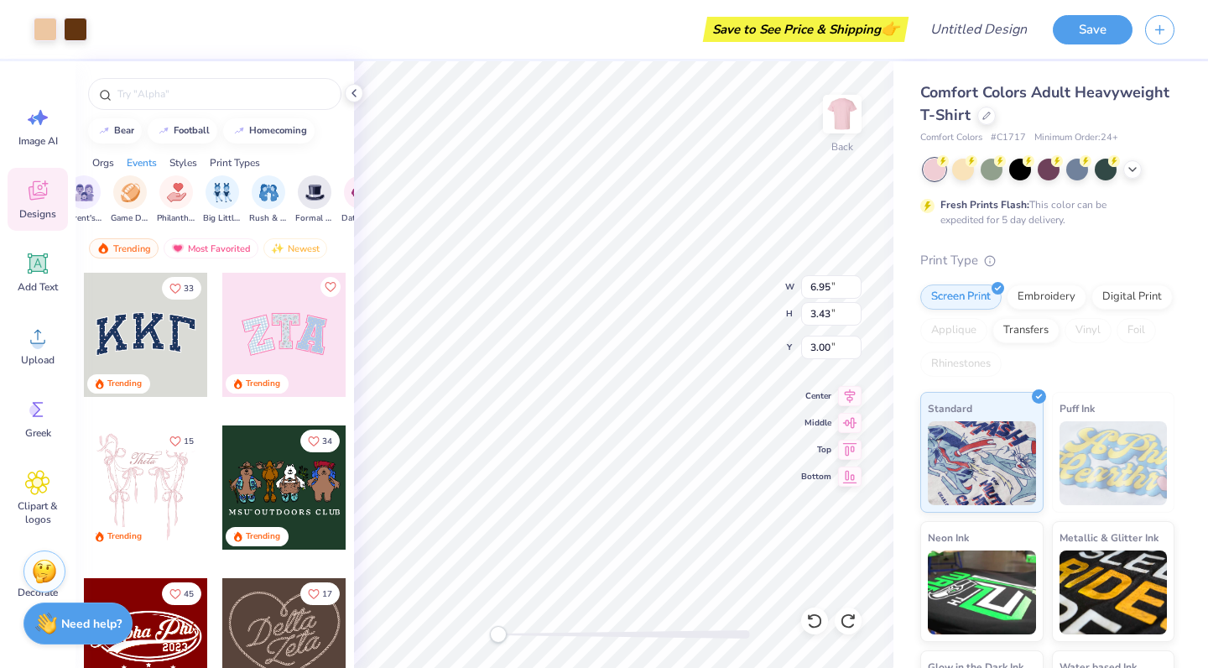
click at [180, 188] on img "filter for Philanthropy" at bounding box center [176, 192] width 19 height 19
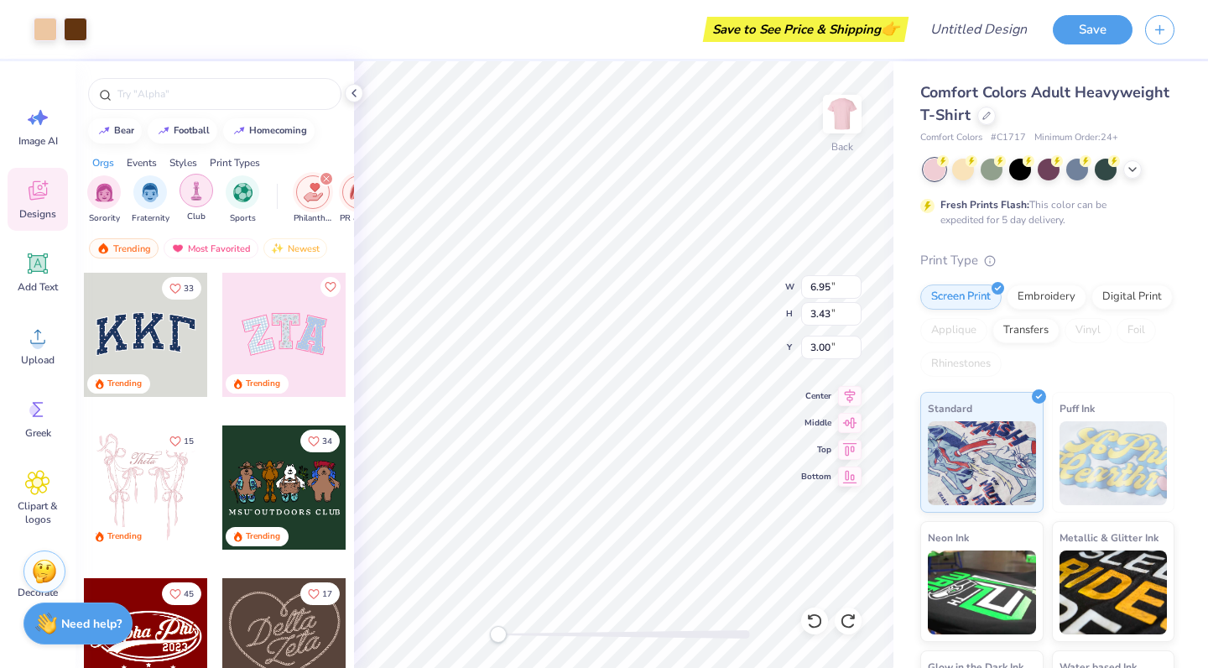
scroll to position [0, 0]
click at [215, 178] on div "Sorority Fraternity Club Sports" at bounding box center [182, 200] width 190 height 50
click at [199, 196] on img "filter for Club" at bounding box center [196, 190] width 18 height 19
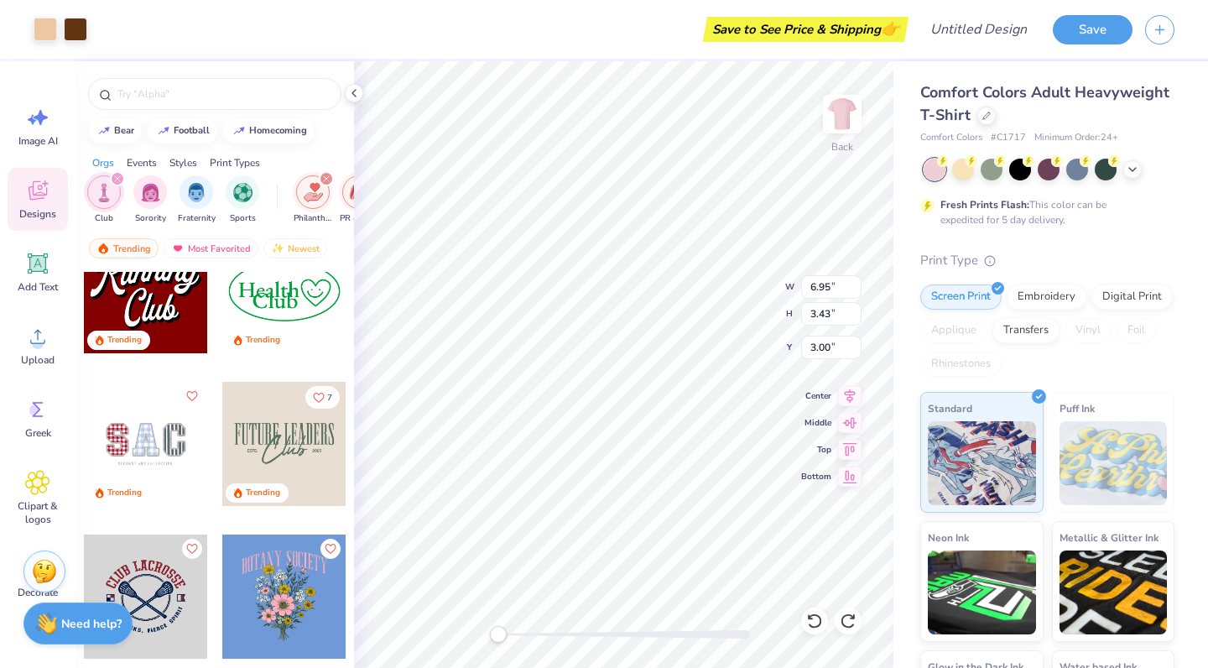
scroll to position [206, 0]
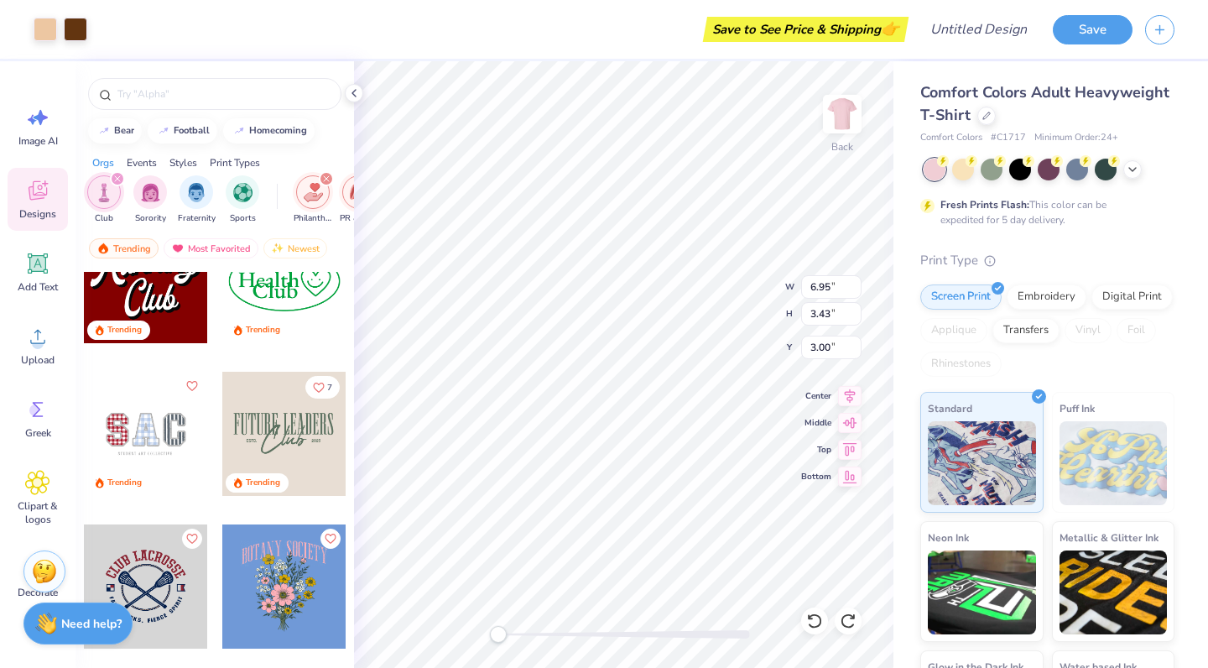
click at [222, 414] on div at bounding box center [159, 434] width 124 height 124
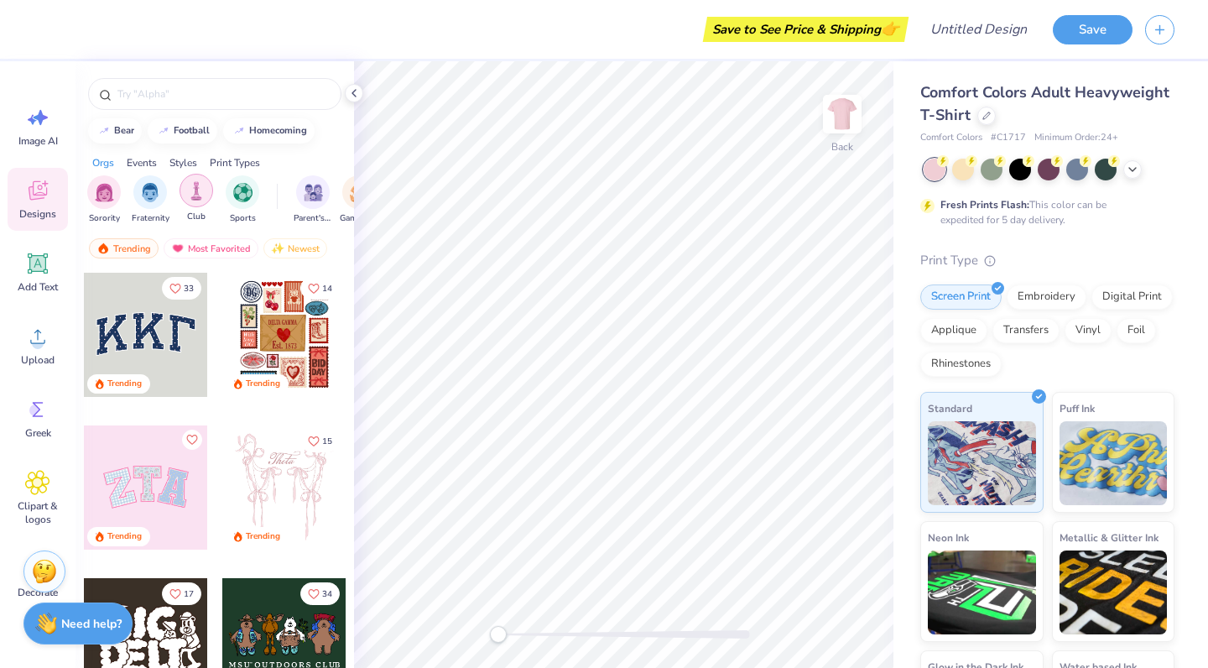
click at [185, 189] on div "filter for Club" at bounding box center [197, 191] width 34 height 34
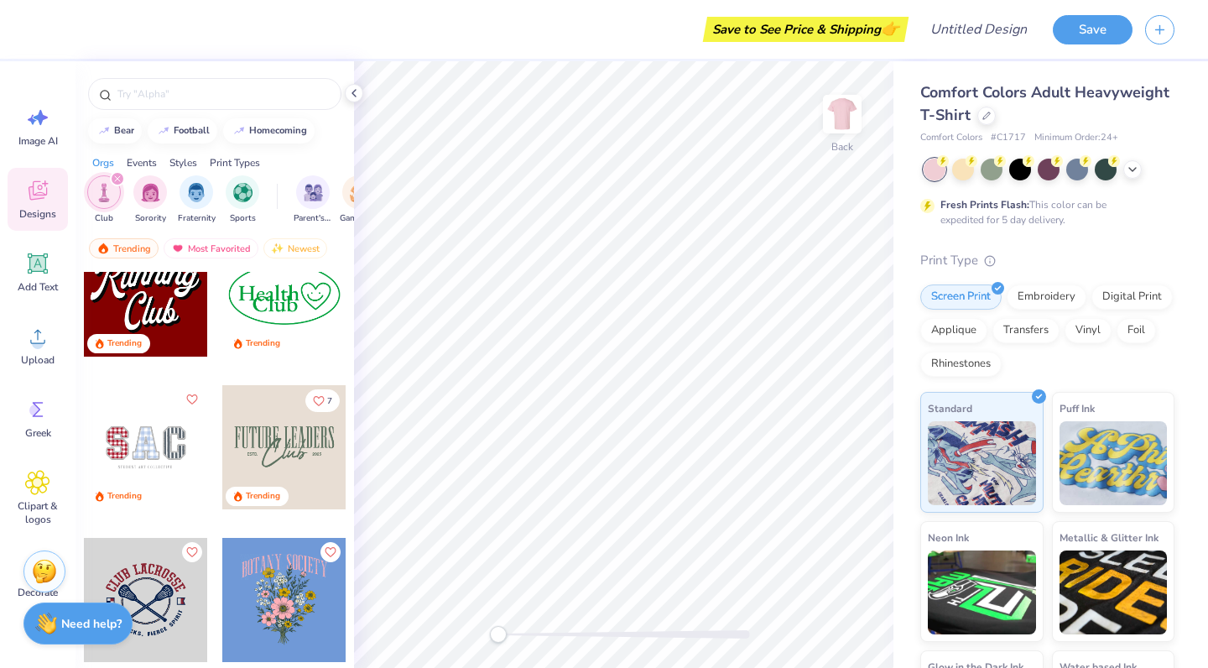
scroll to position [274, 0]
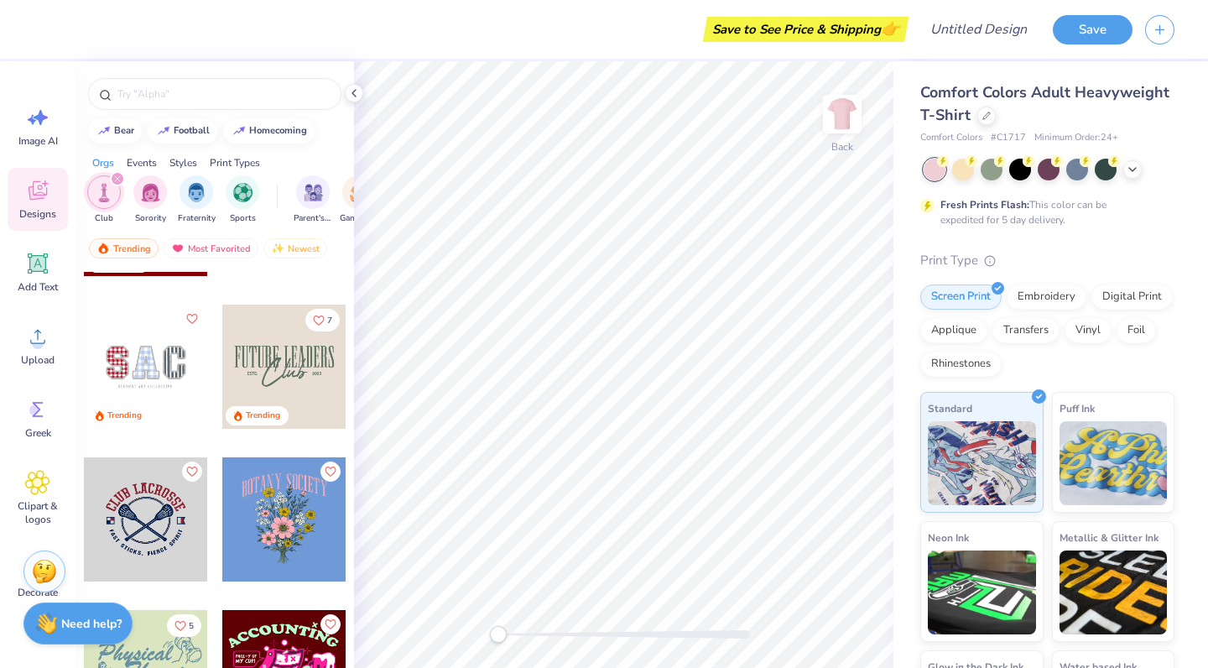
click at [292, 368] on div at bounding box center [284, 367] width 124 height 124
